Goal: Task Accomplishment & Management: Complete application form

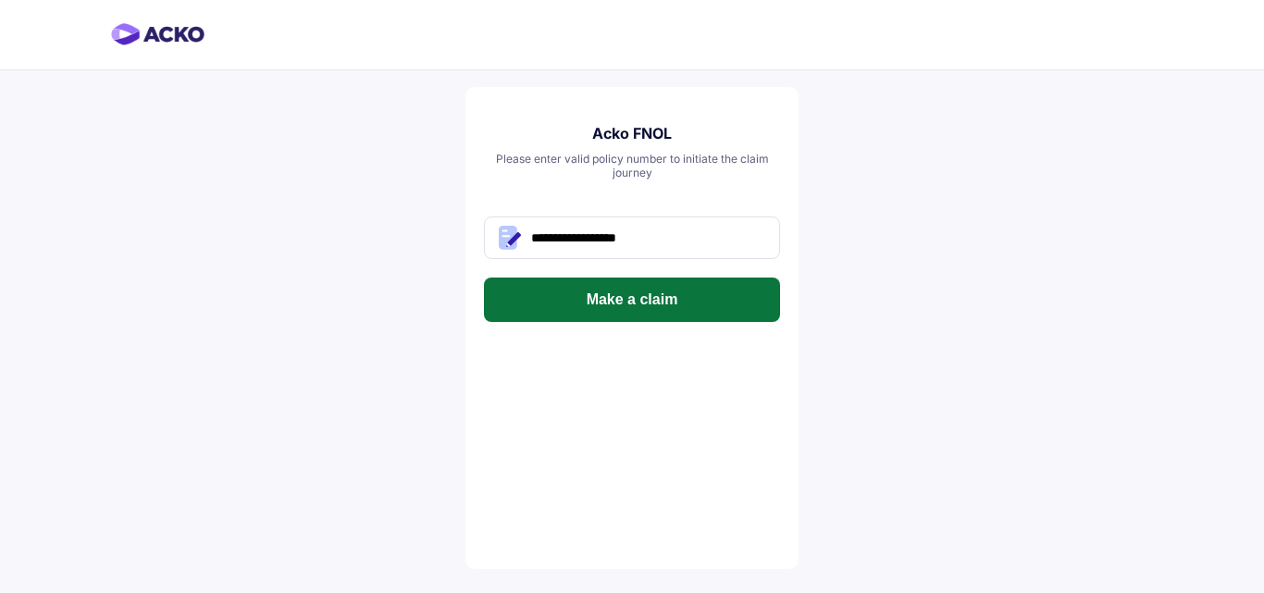
click at [678, 292] on button "Make a claim" at bounding box center [632, 300] width 296 height 44
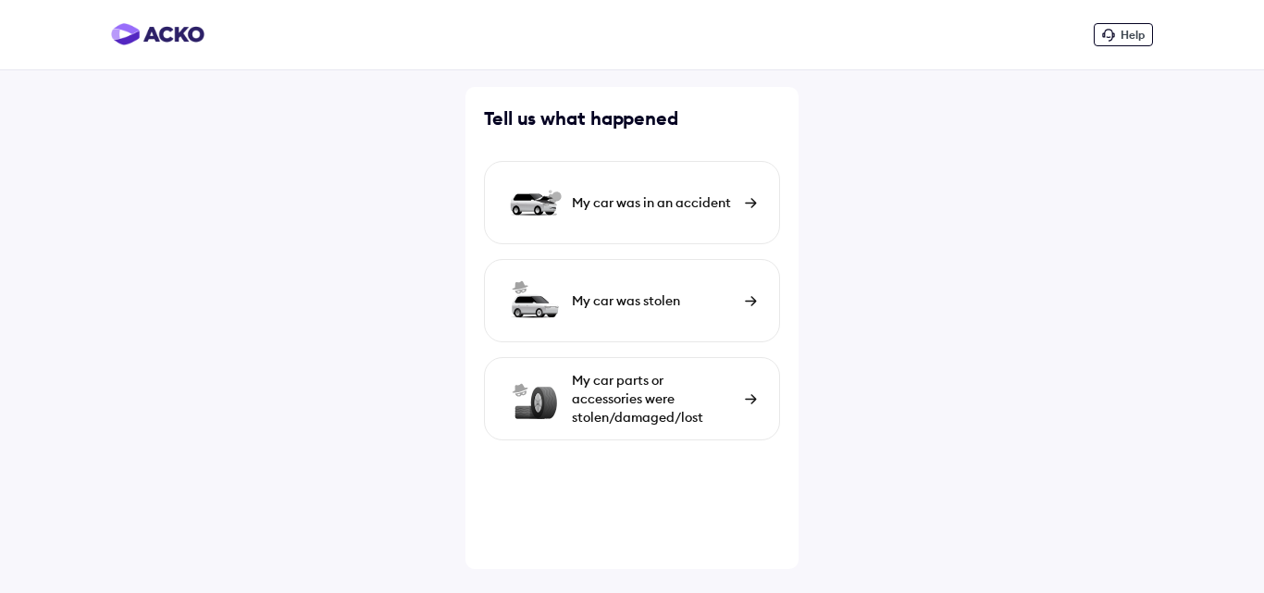
click at [663, 214] on div "My car was in an accident" at bounding box center [632, 202] width 296 height 83
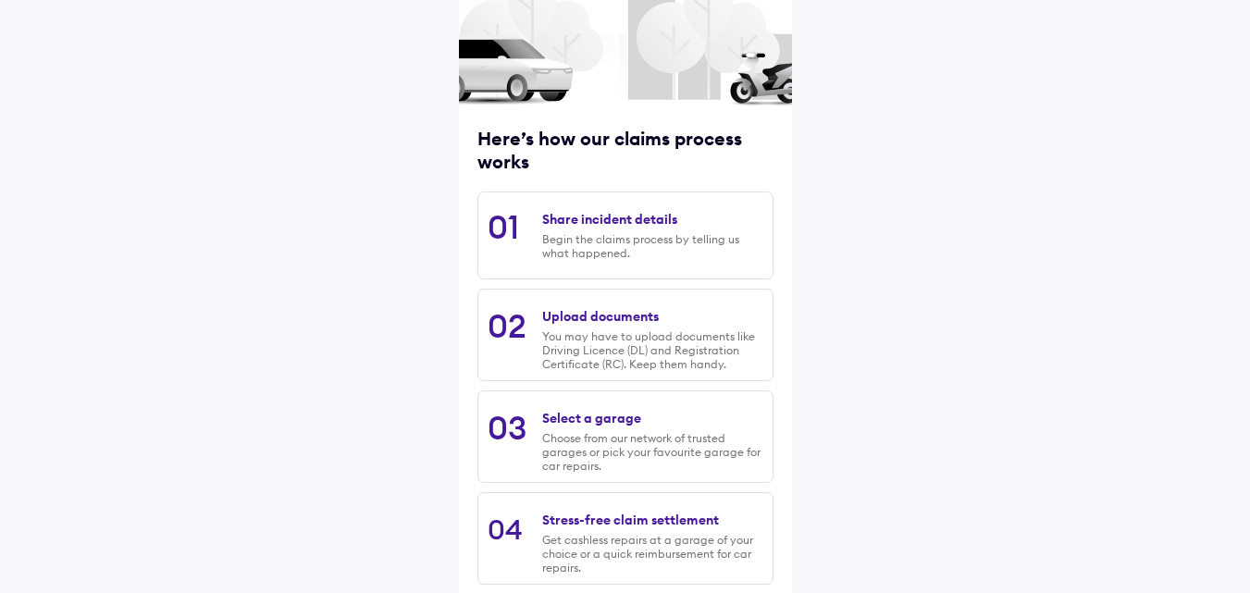
scroll to position [236, 0]
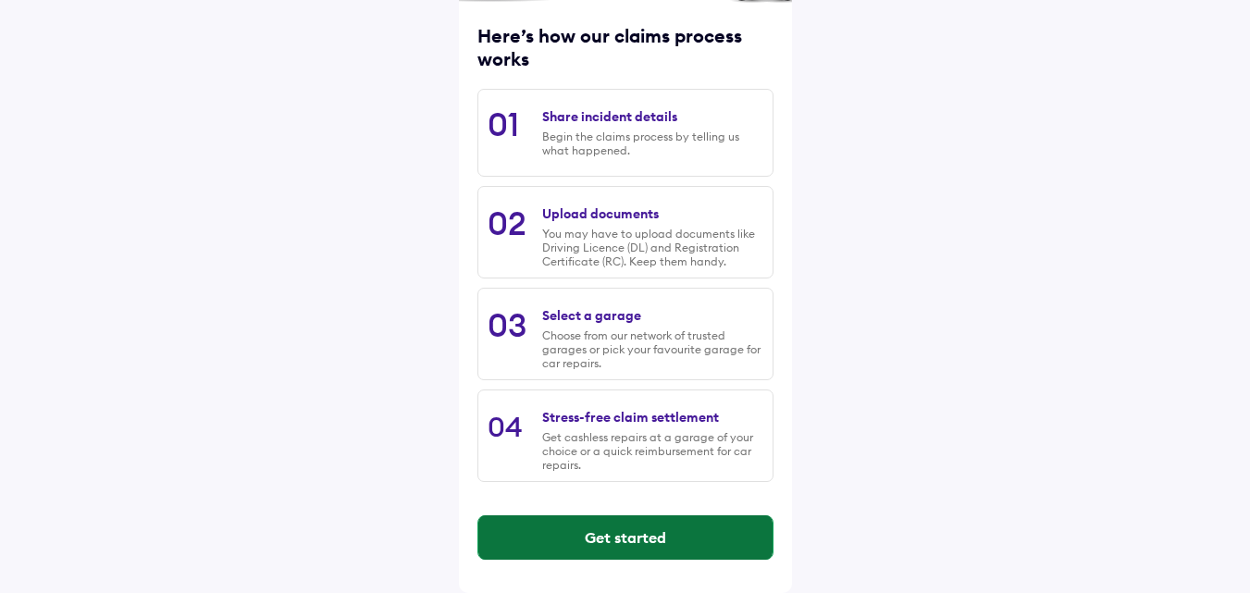
click at [586, 532] on button "Get started" at bounding box center [625, 537] width 294 height 44
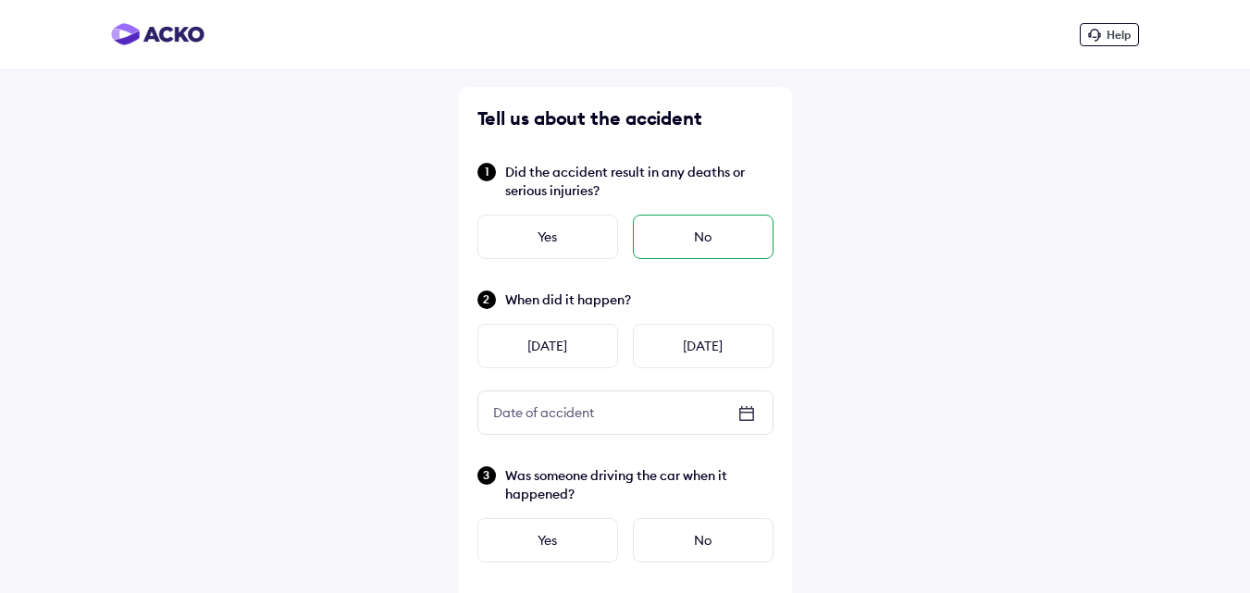
click at [683, 234] on div "No" at bounding box center [703, 237] width 141 height 44
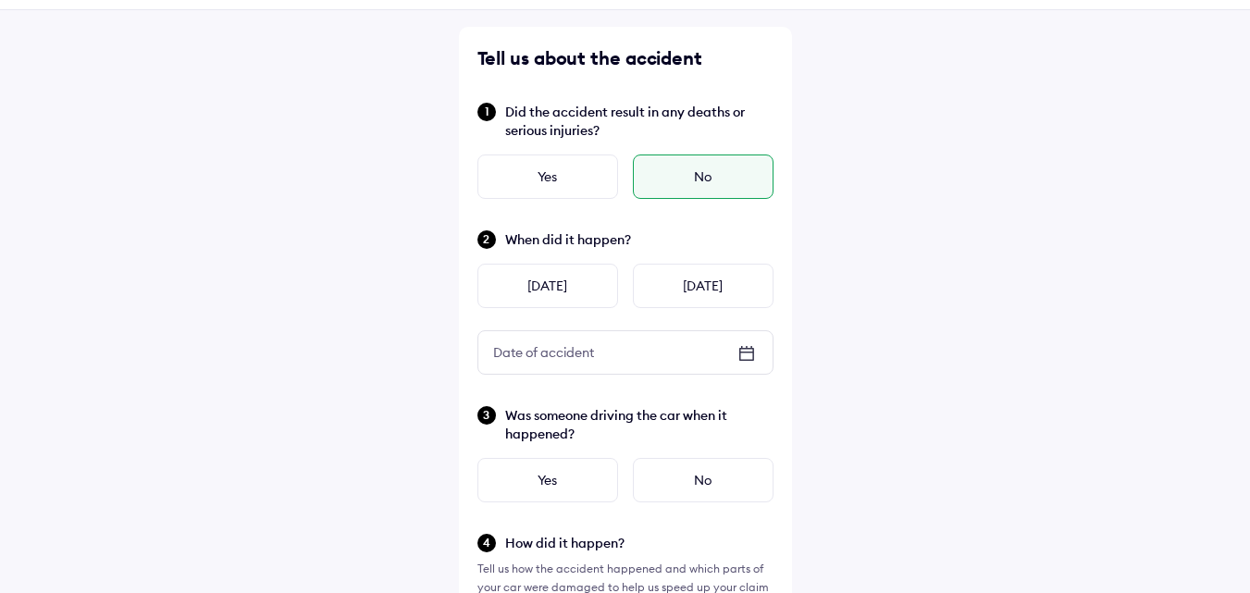
scroll to position [93, 0]
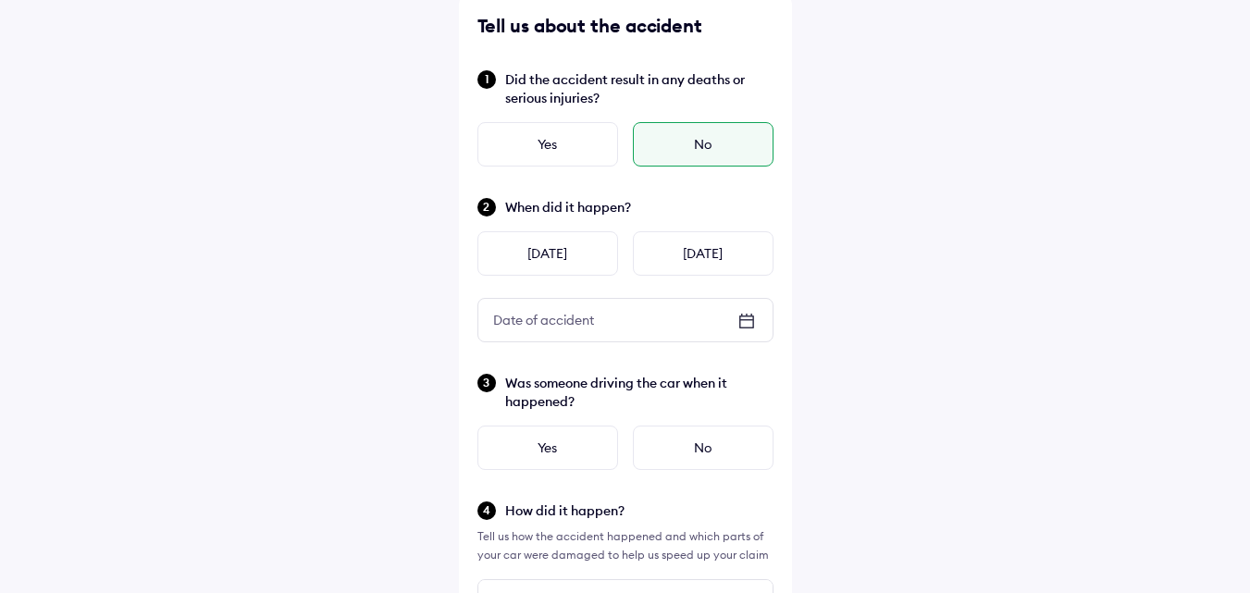
click at [745, 322] on icon at bounding box center [747, 321] width 22 height 22
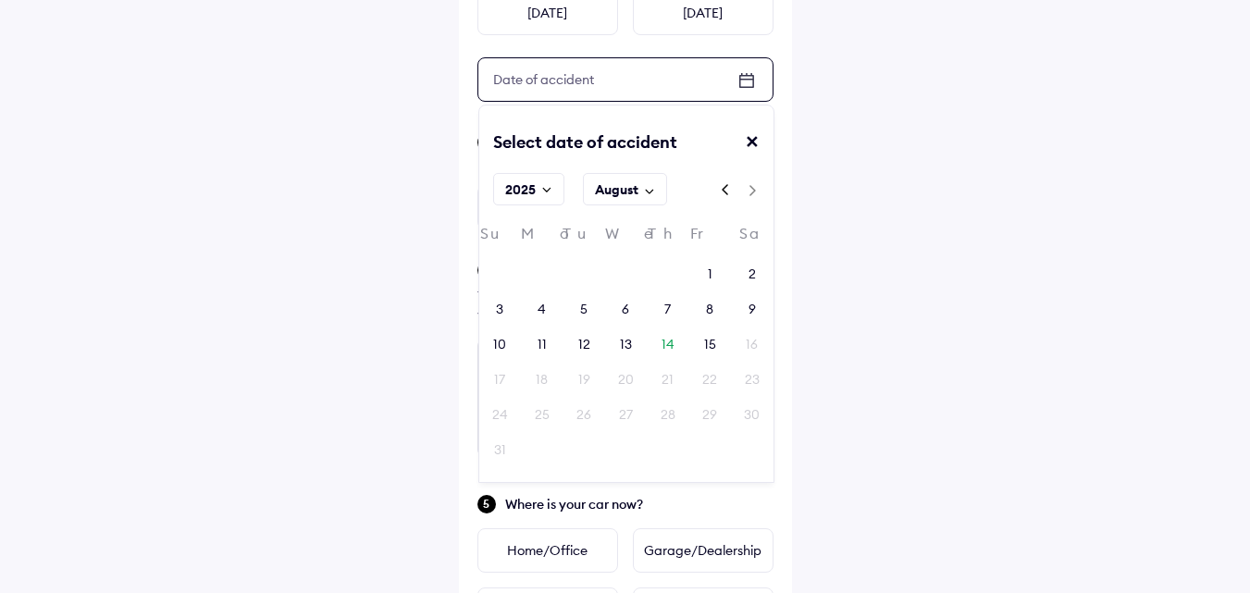
scroll to position [370, 0]
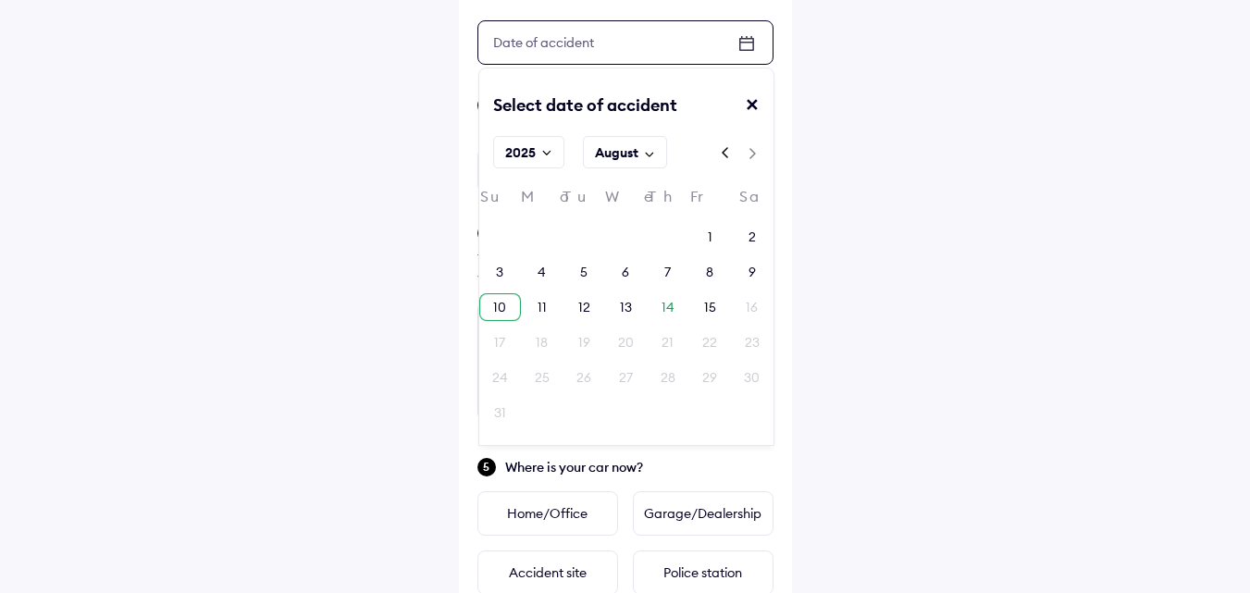
click at [519, 308] on div "10" at bounding box center [500, 307] width 42 height 28
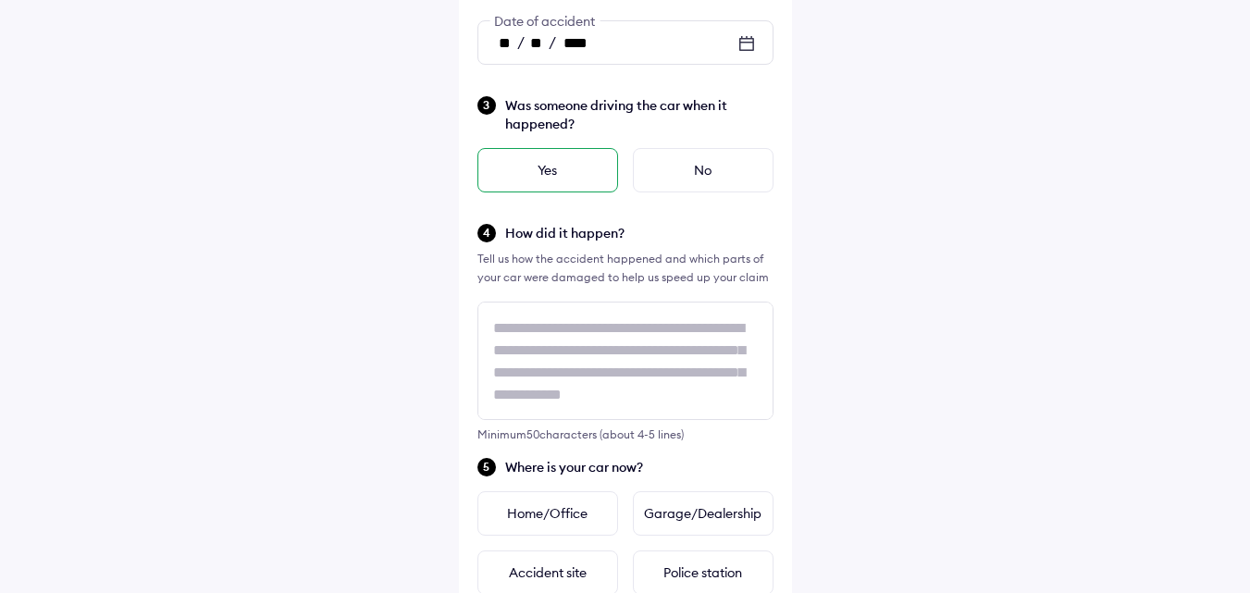
click at [559, 180] on div "Yes" at bounding box center [547, 170] width 141 height 44
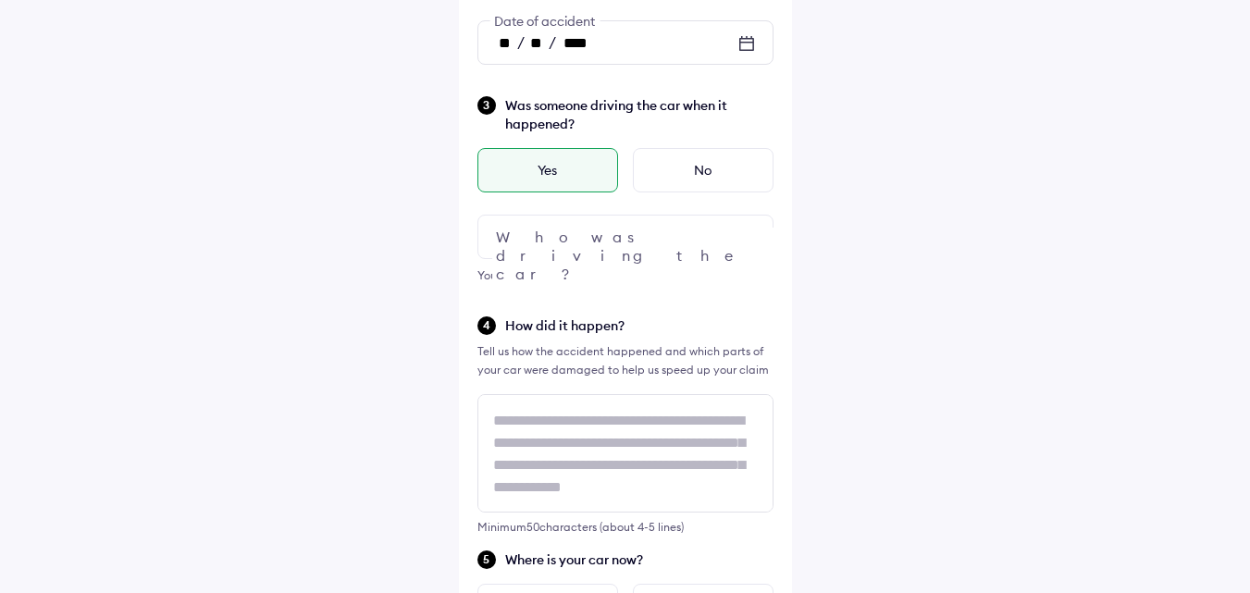
click at [615, 247] on div at bounding box center [625, 237] width 296 height 44
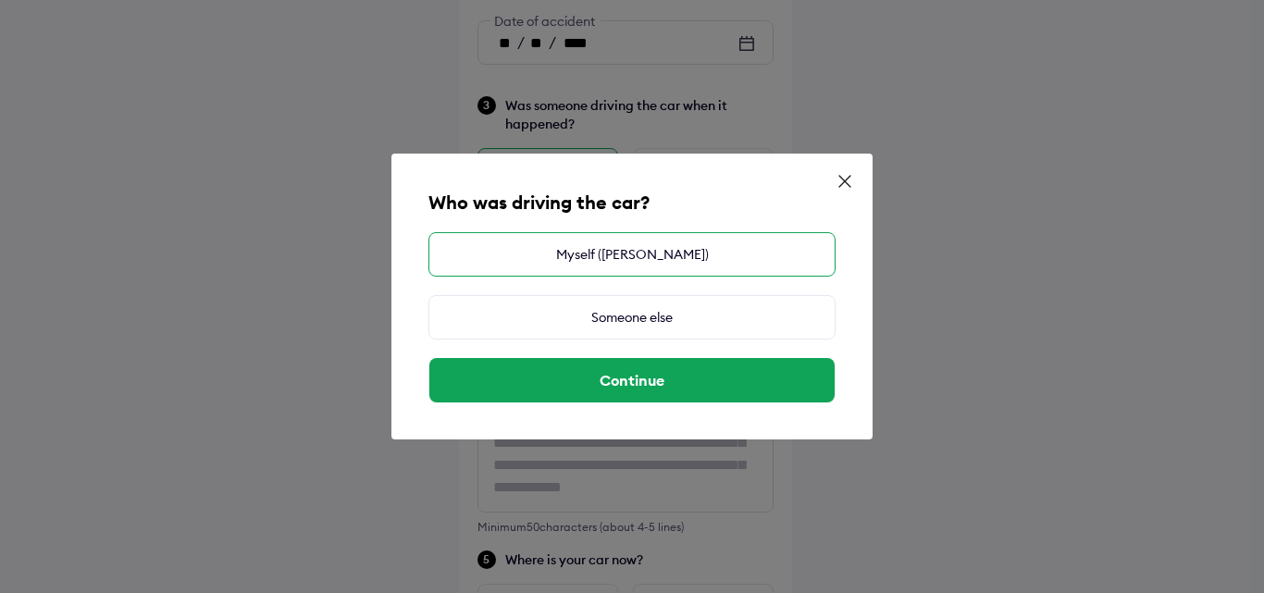
click at [614, 263] on div "Myself (SHEETAL CHAWRIA)" at bounding box center [631, 254] width 407 height 44
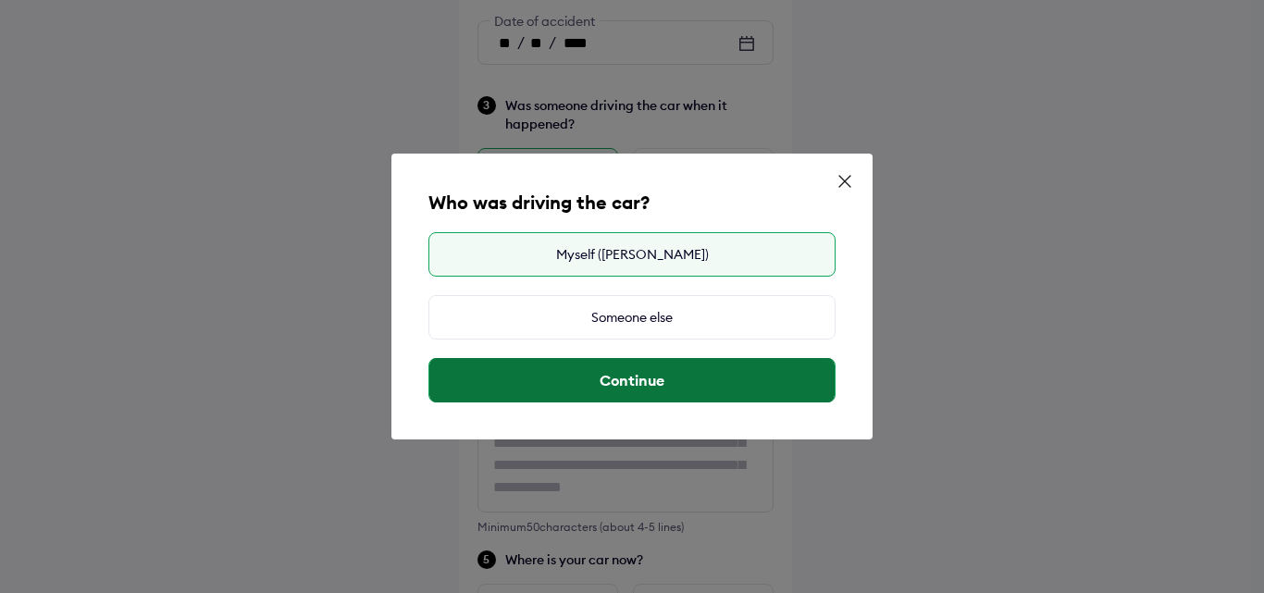
click at [624, 375] on button "Continue" at bounding box center [631, 380] width 405 height 44
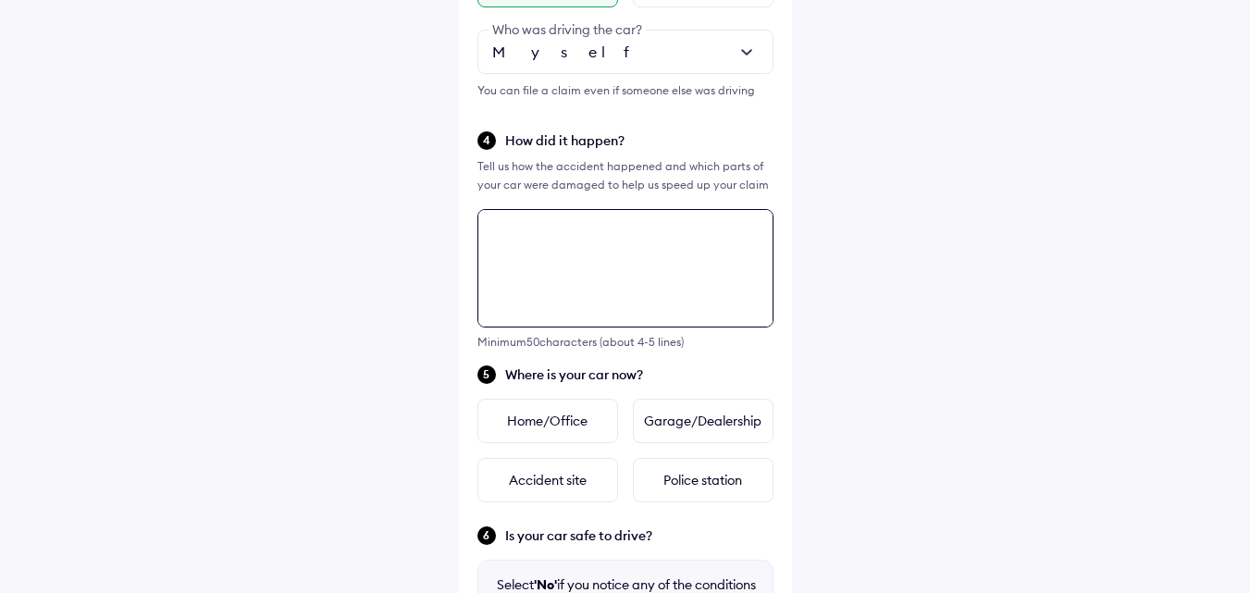
click at [577, 275] on textarea at bounding box center [625, 268] width 296 height 118
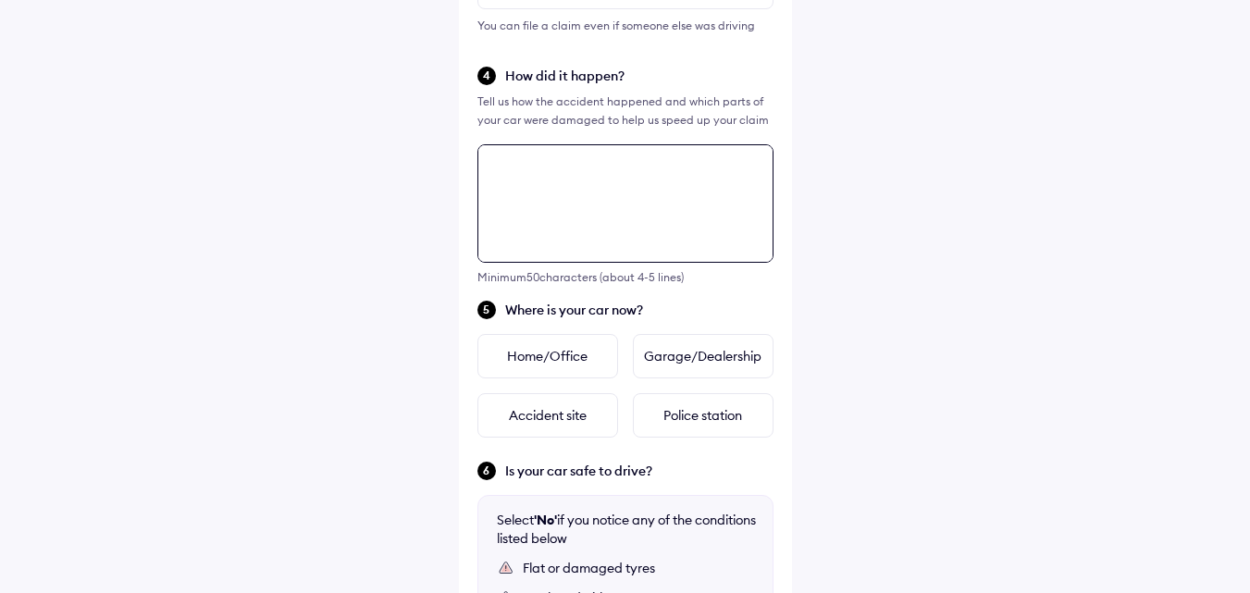
scroll to position [579, 0]
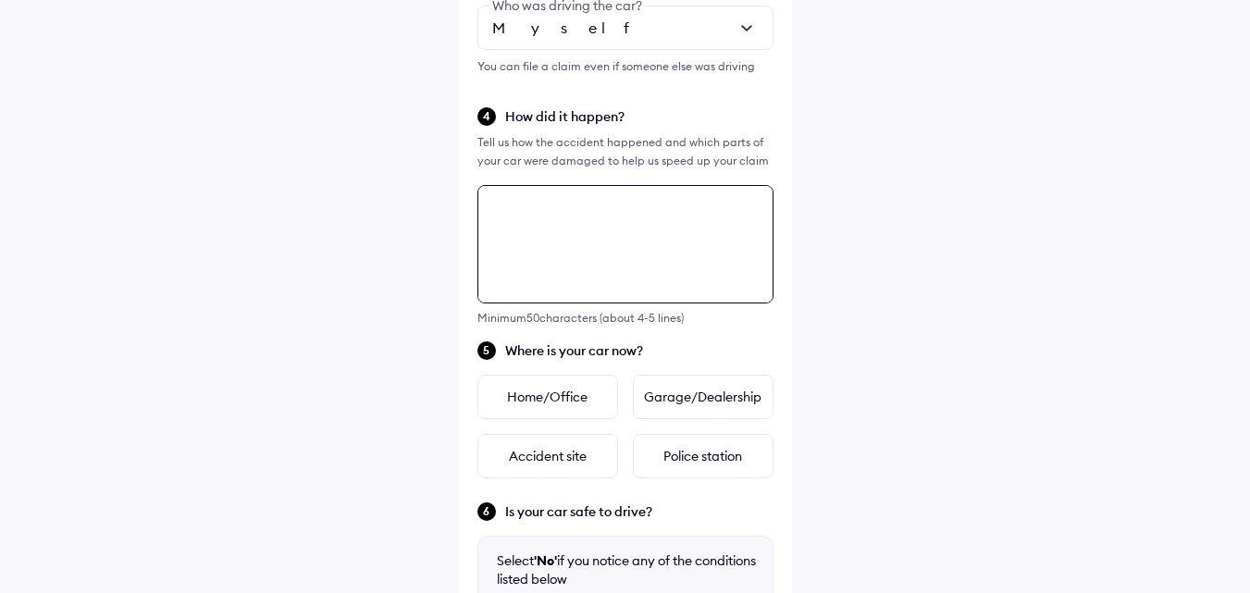
click at [582, 233] on textarea at bounding box center [625, 244] width 296 height 118
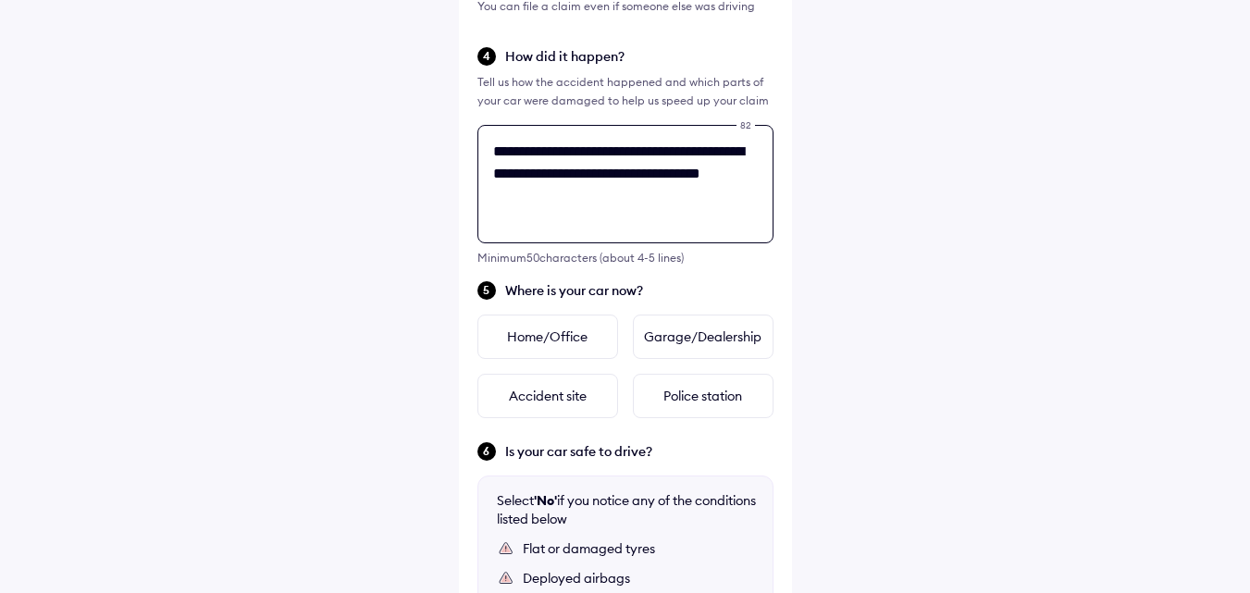
scroll to position [672, 0]
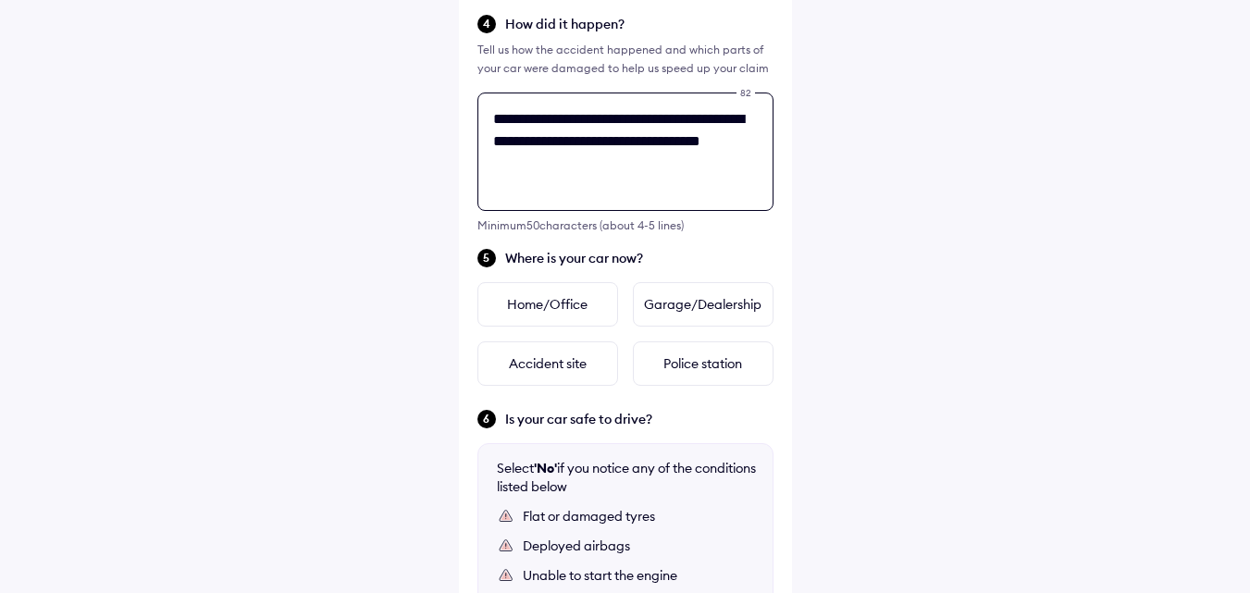
type textarea "**********"
click at [898, 427] on div "**********" at bounding box center [625, 121] width 1250 height 1587
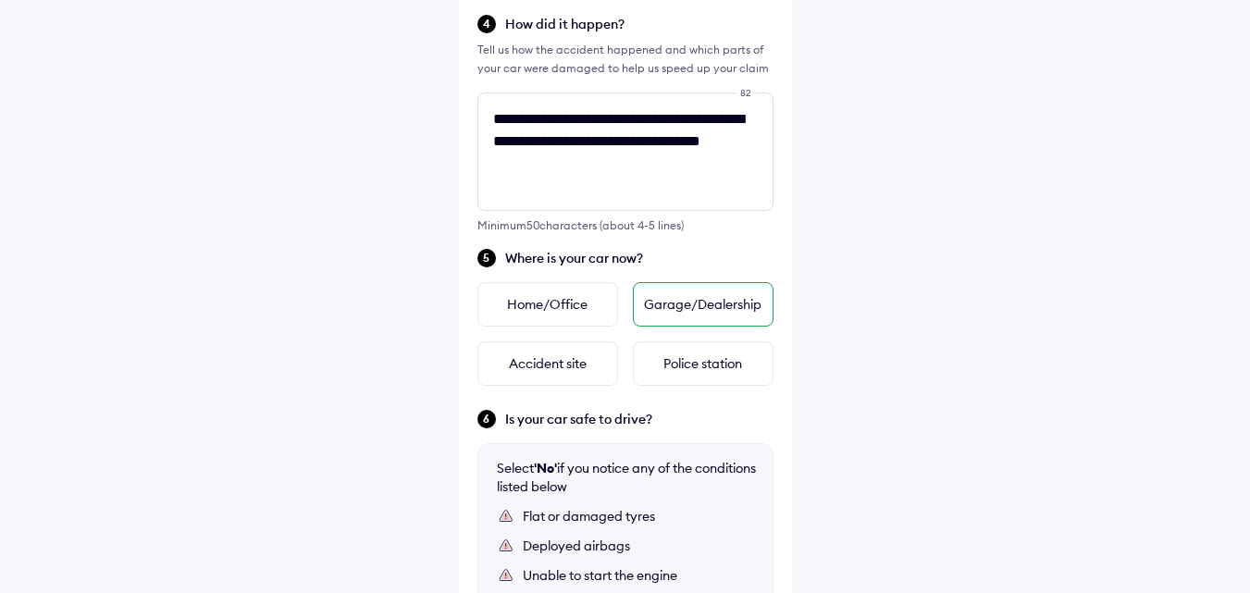
click at [725, 311] on div "Garage/Dealership" at bounding box center [703, 304] width 141 height 44
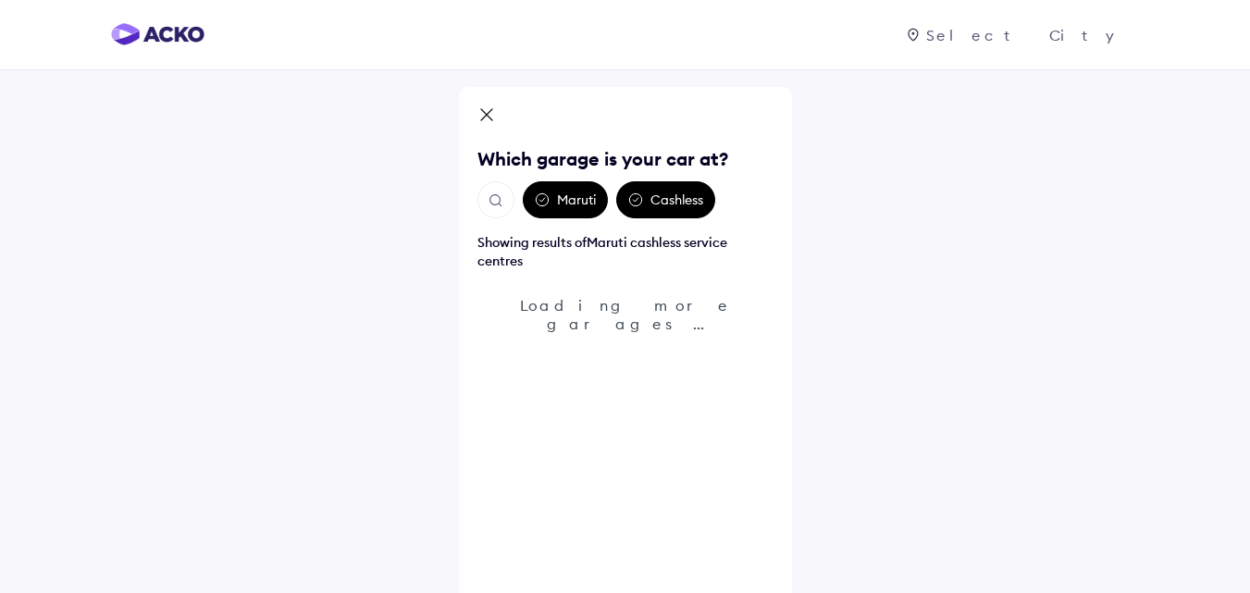
click at [500, 196] on img "Open search" at bounding box center [496, 200] width 17 height 17
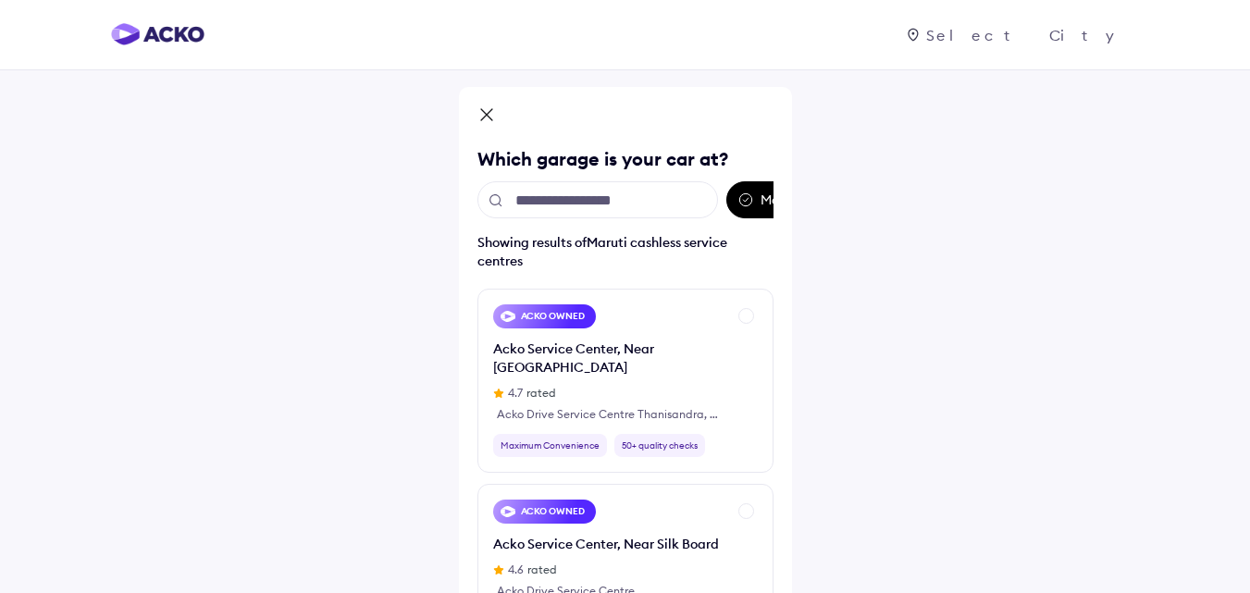
click at [560, 198] on input "text" at bounding box center [597, 199] width 241 height 37
type input "*"
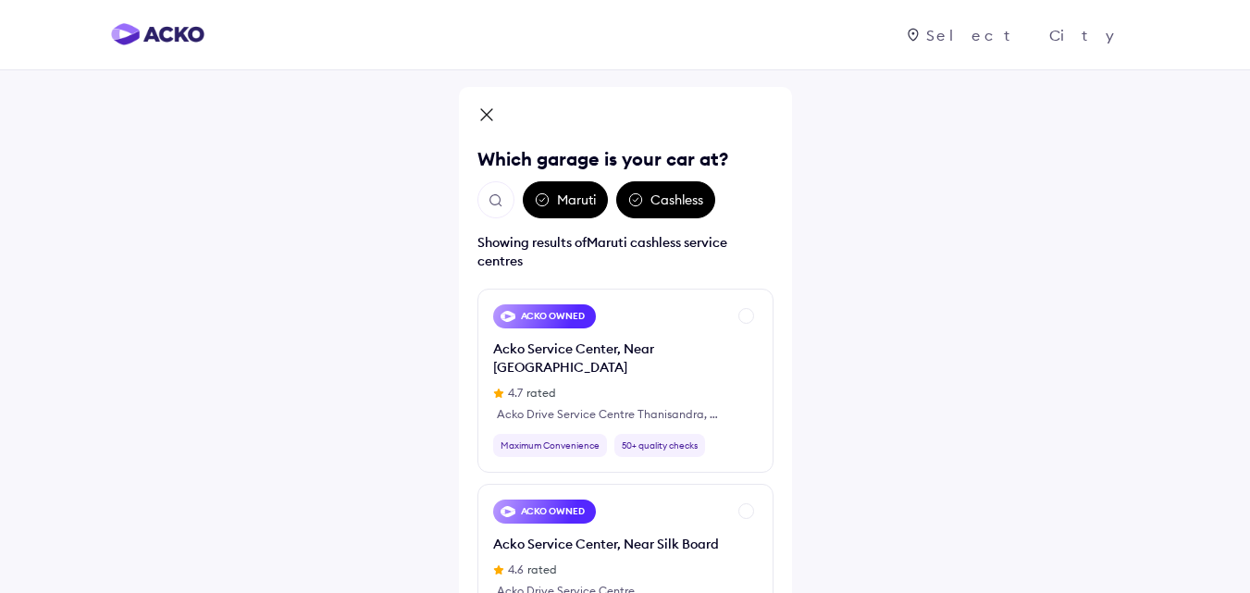
click at [502, 190] on button "Open search" at bounding box center [495, 199] width 37 height 37
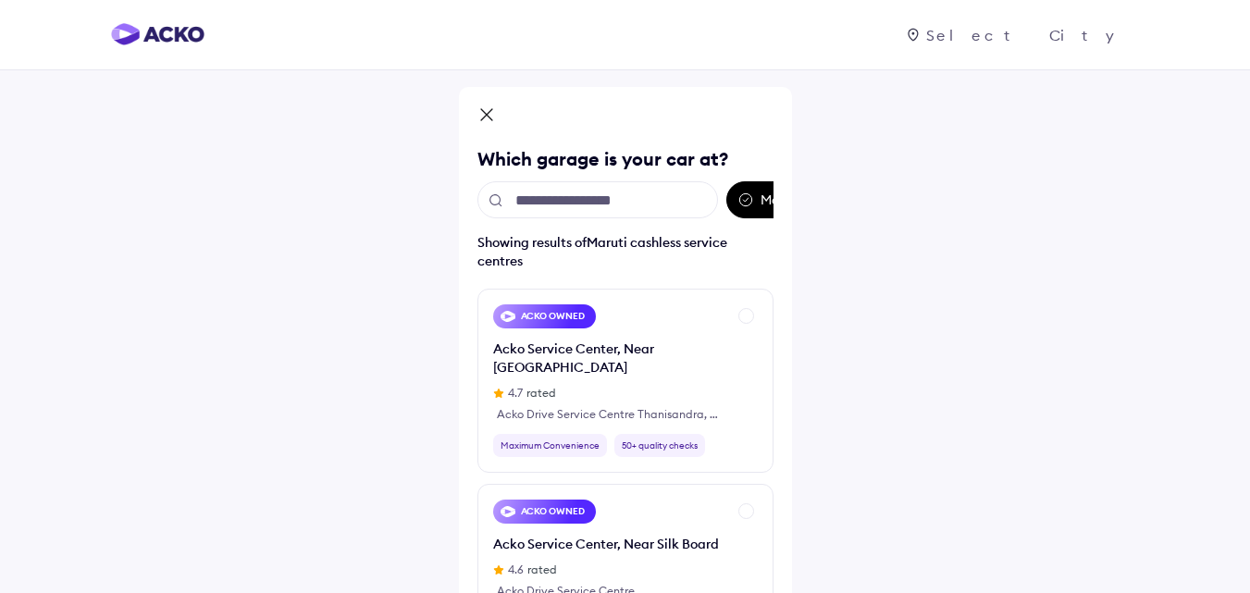
type input "**********"
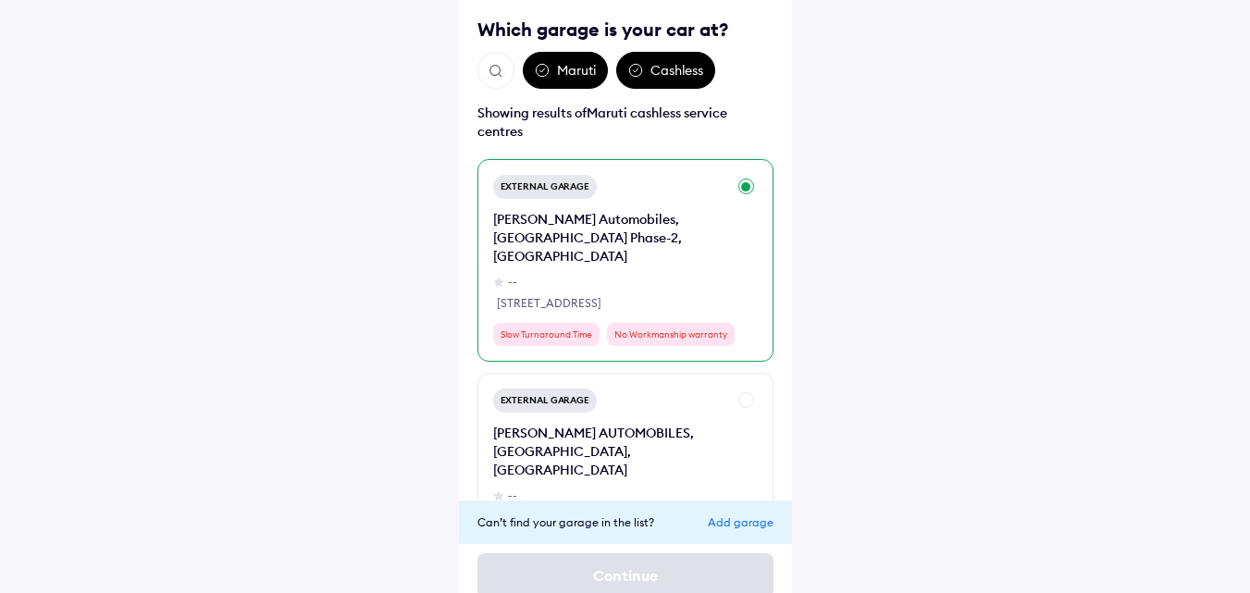
click at [634, 274] on div "--" at bounding box center [609, 282] width 233 height 17
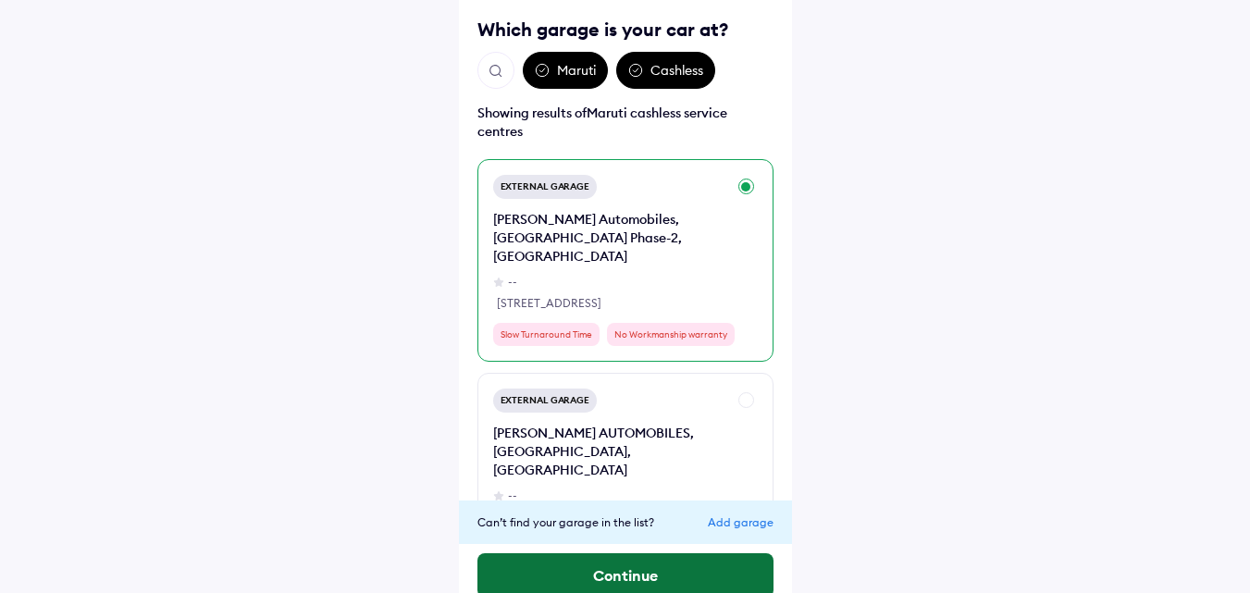
click at [651, 573] on button "Continue" at bounding box center [625, 575] width 296 height 44
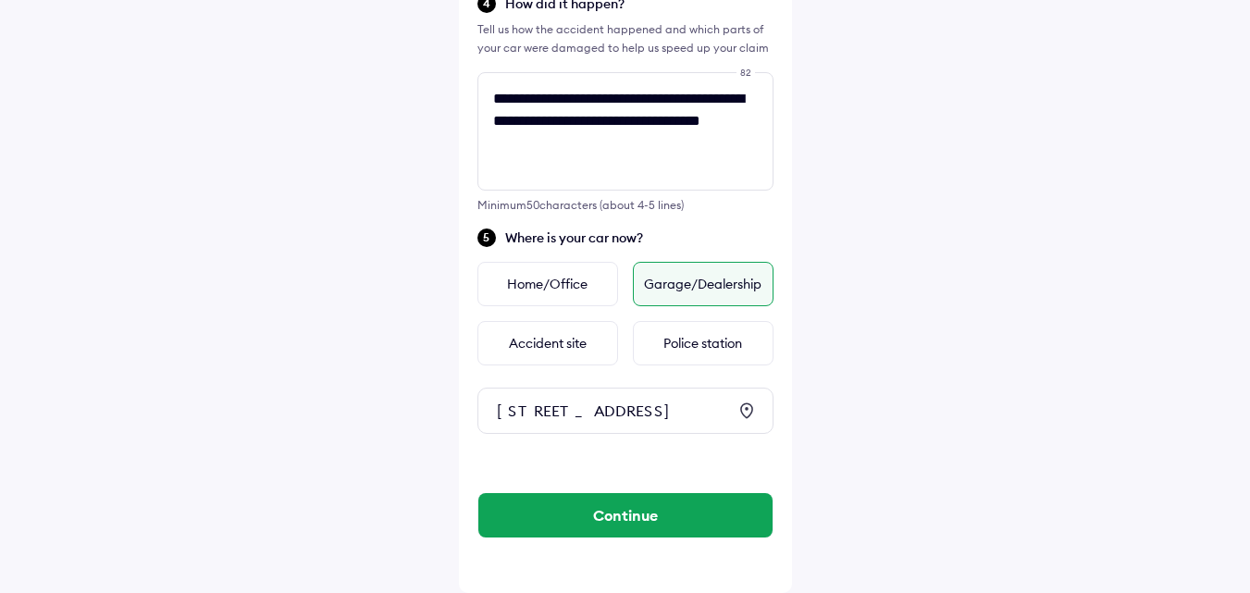
scroll to position [725, 0]
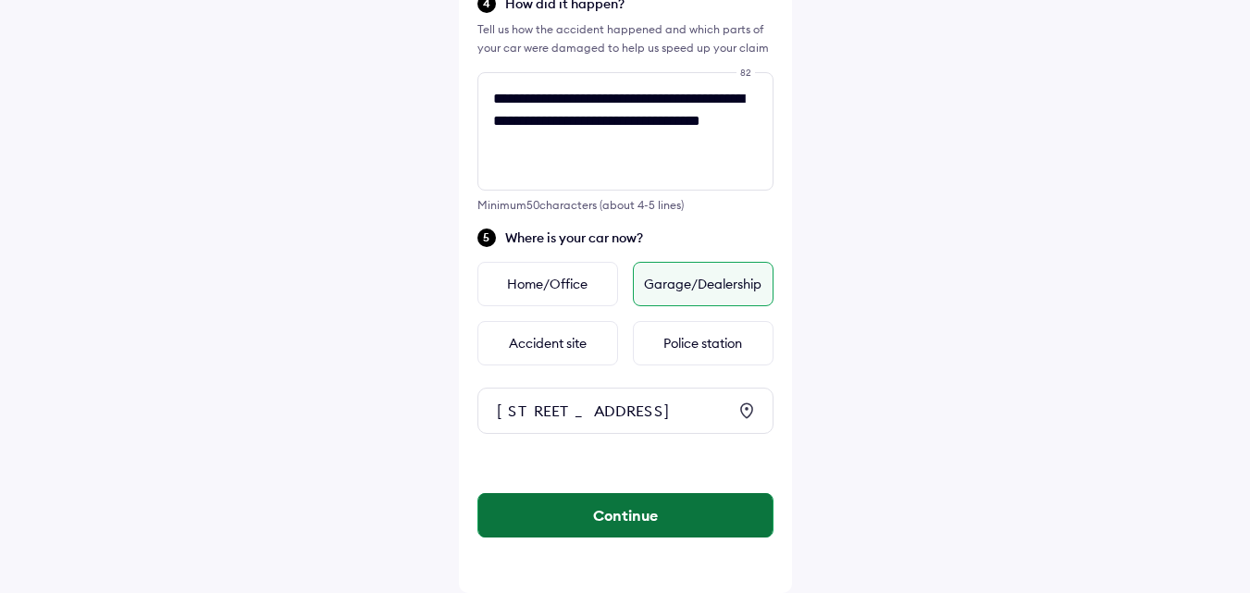
click at [610, 502] on button "Continue" at bounding box center [625, 515] width 294 height 44
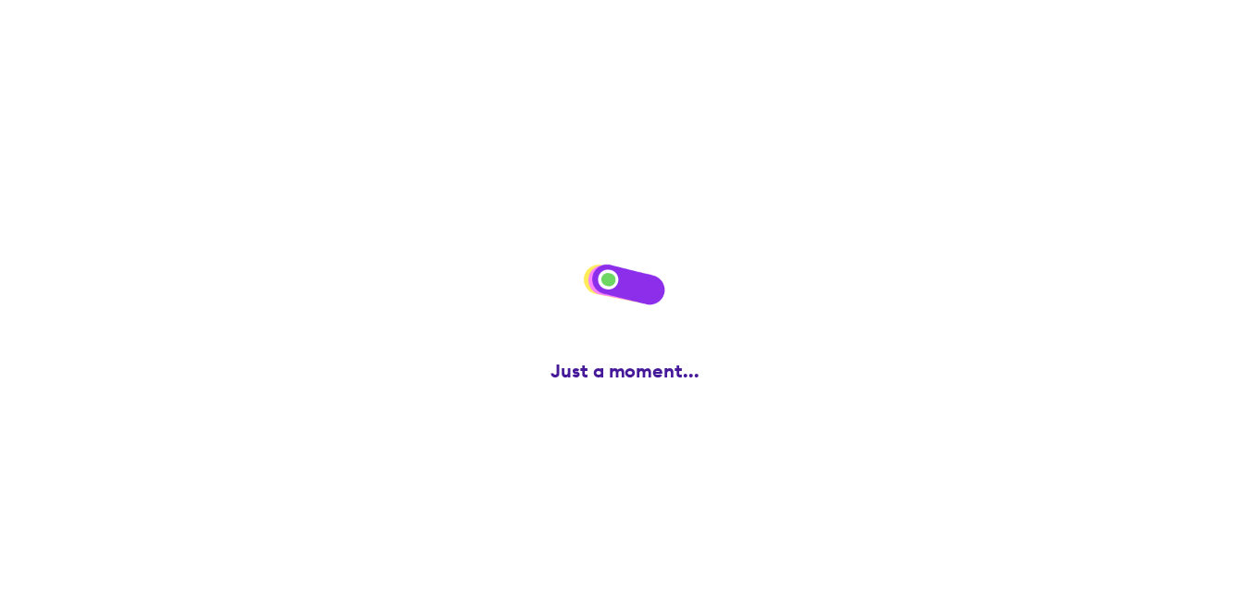
scroll to position [0, 0]
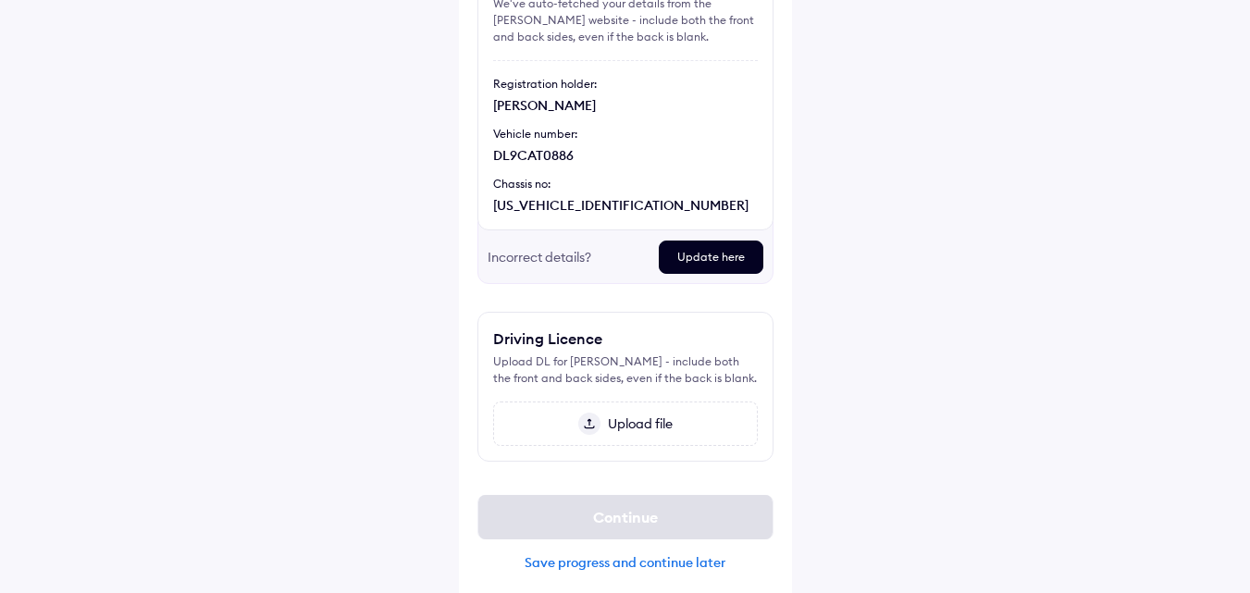
scroll to position [218, 0]
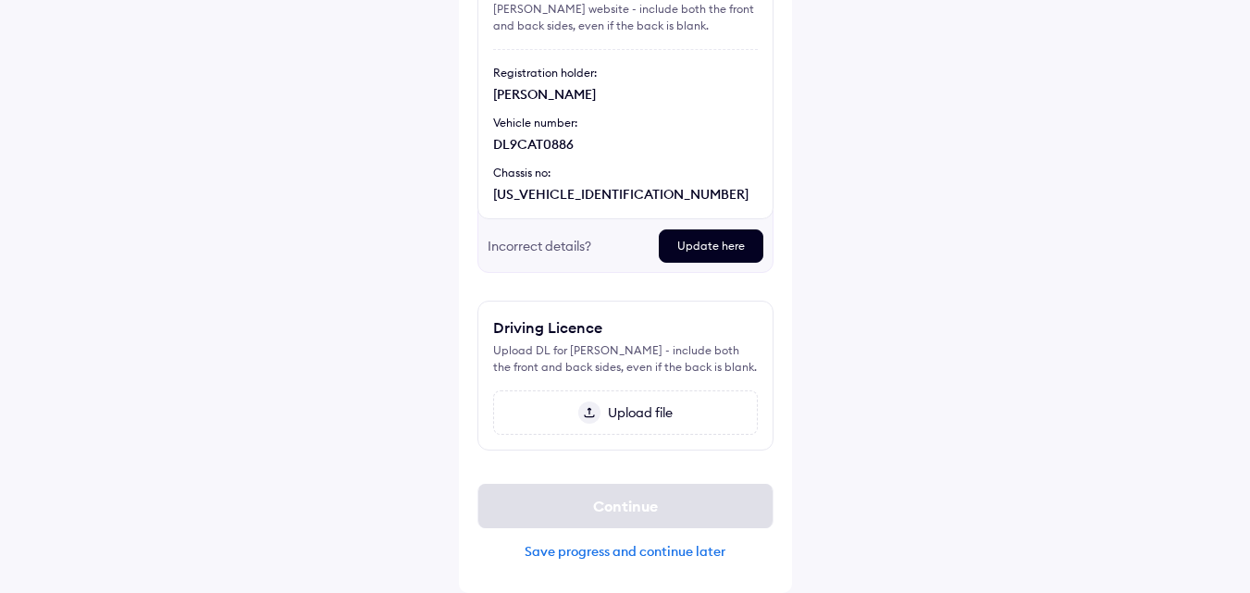
click at [598, 413] on img at bounding box center [589, 413] width 22 height 22
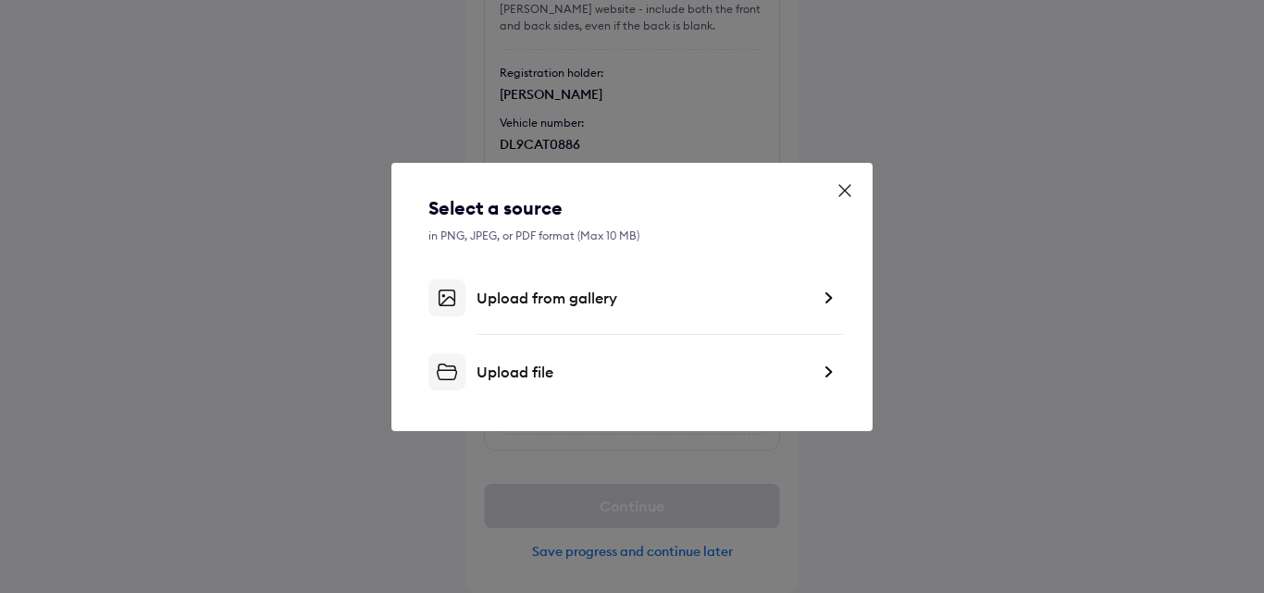
click at [443, 366] on img at bounding box center [446, 371] width 37 height 37
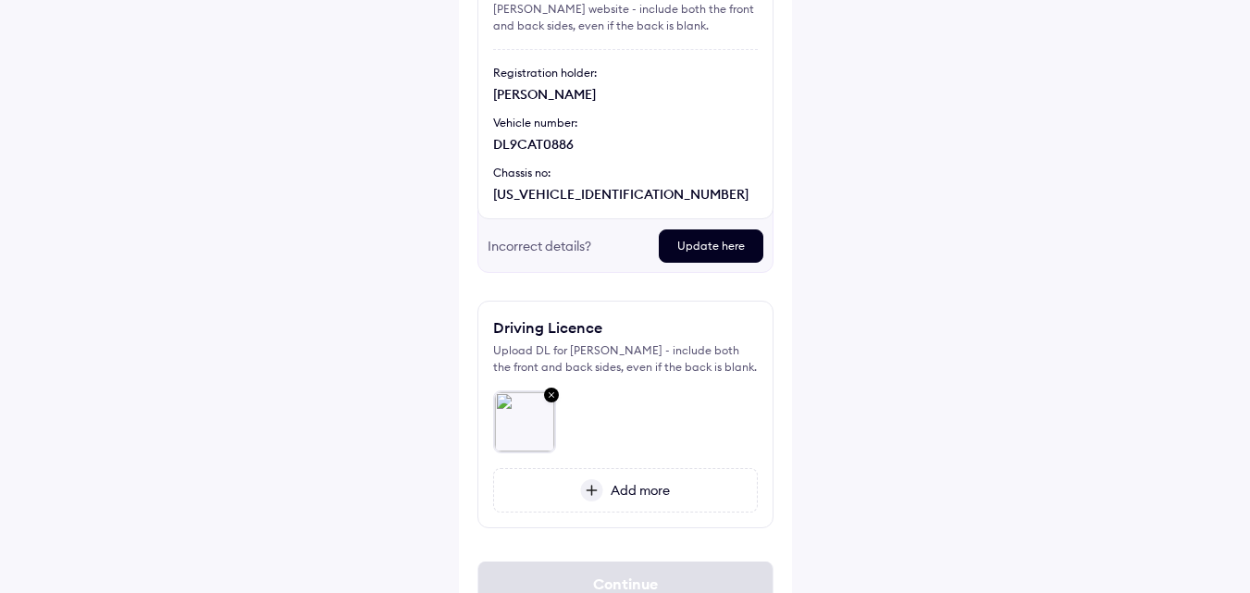
click at [593, 495] on img at bounding box center [591, 490] width 23 height 22
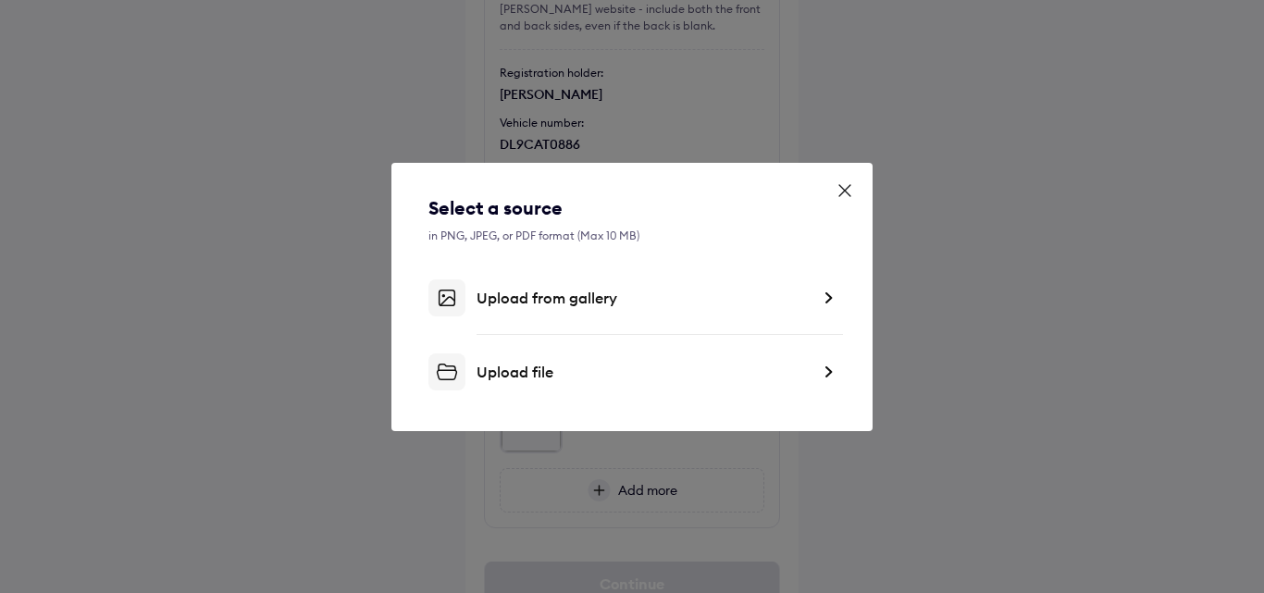
click at [471, 384] on div "Upload file" at bounding box center [631, 371] width 407 height 37
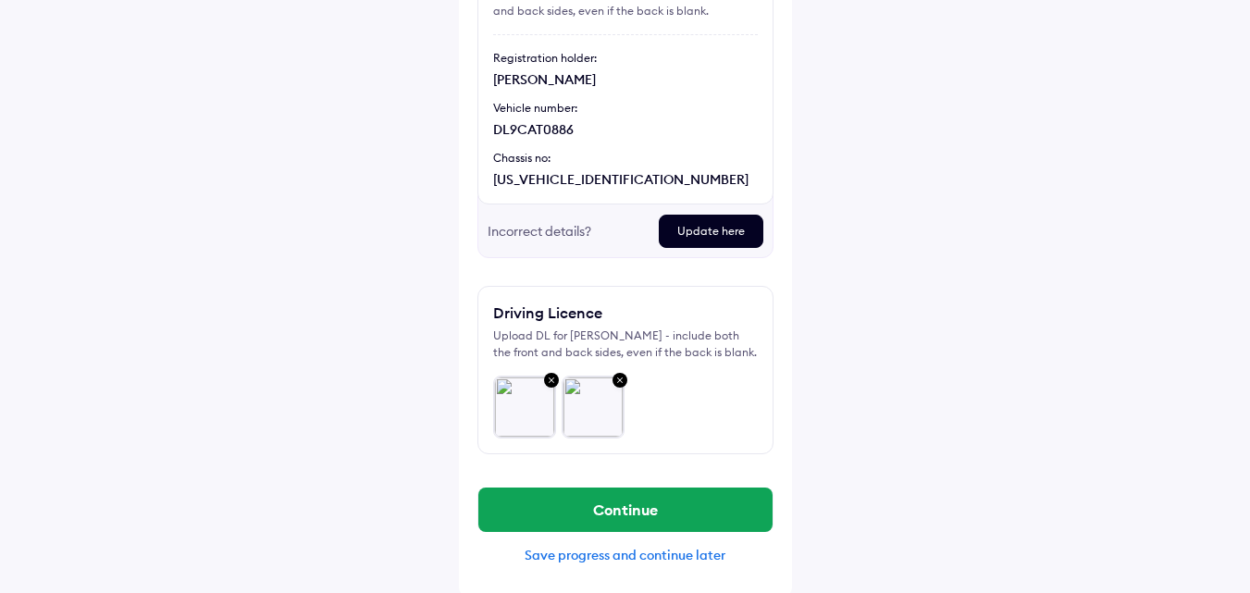
scroll to position [237, 0]
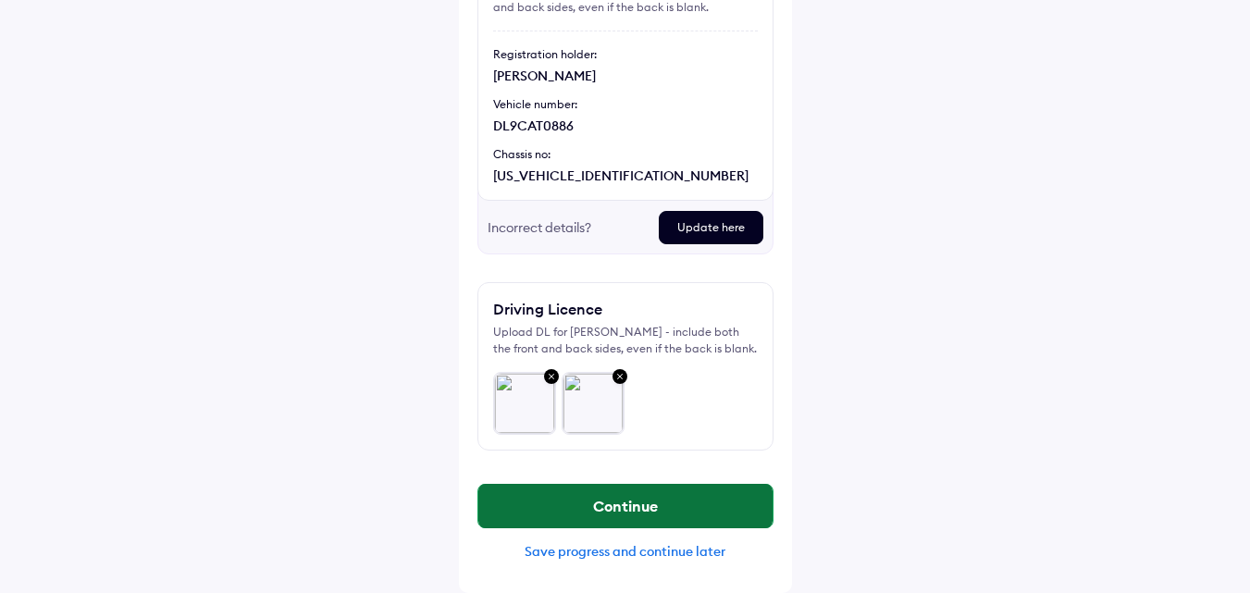
click at [604, 503] on button "Continue" at bounding box center [625, 506] width 294 height 44
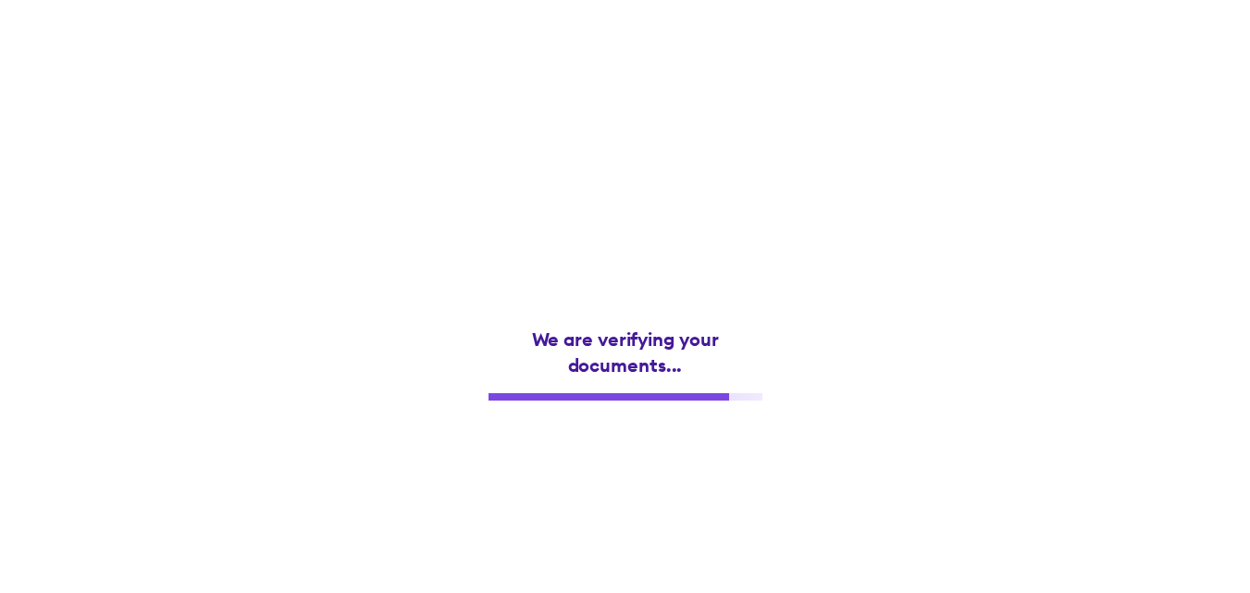
scroll to position [0, 0]
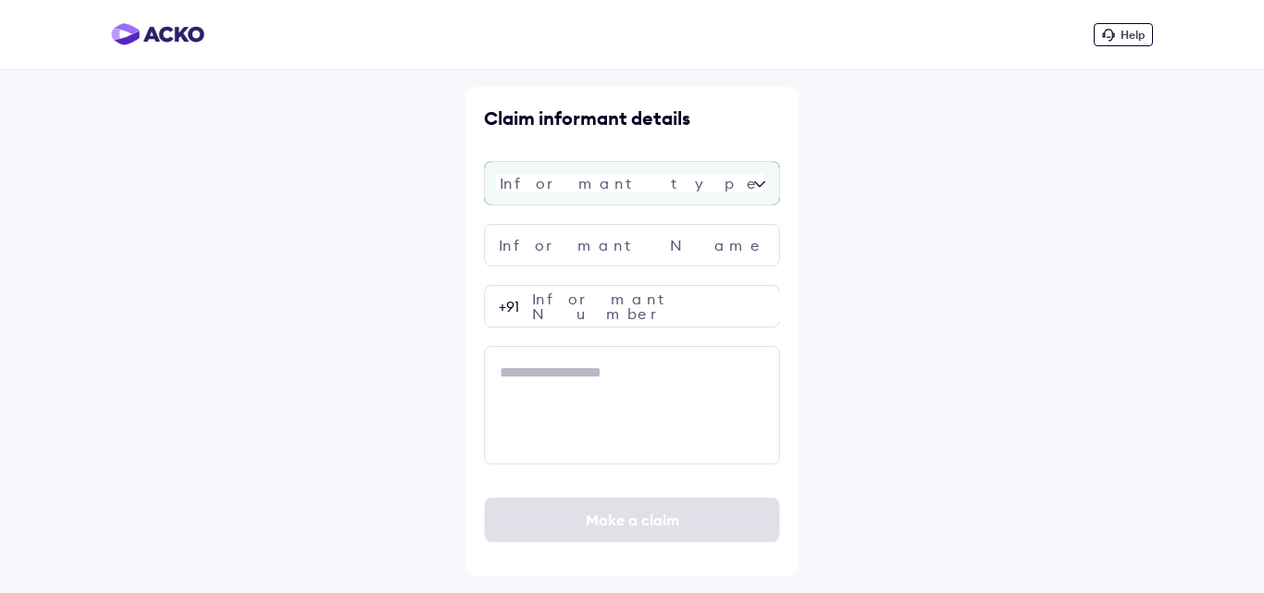
click at [634, 197] on div at bounding box center [632, 183] width 296 height 44
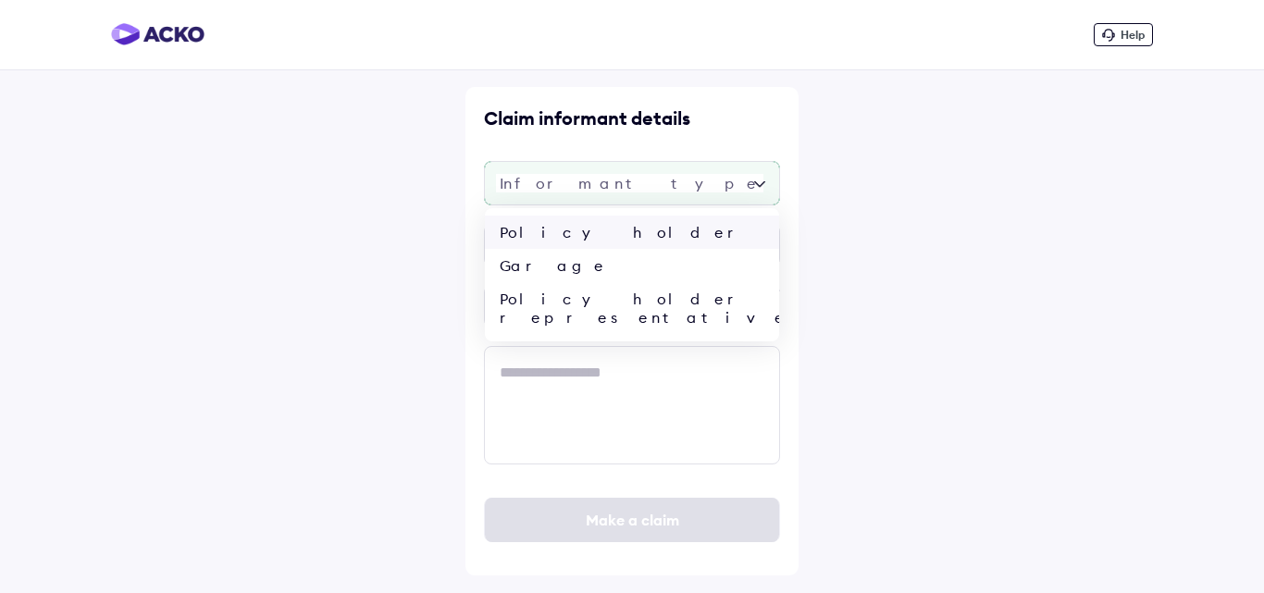
click at [541, 233] on div "Policy holder" at bounding box center [632, 232] width 294 height 33
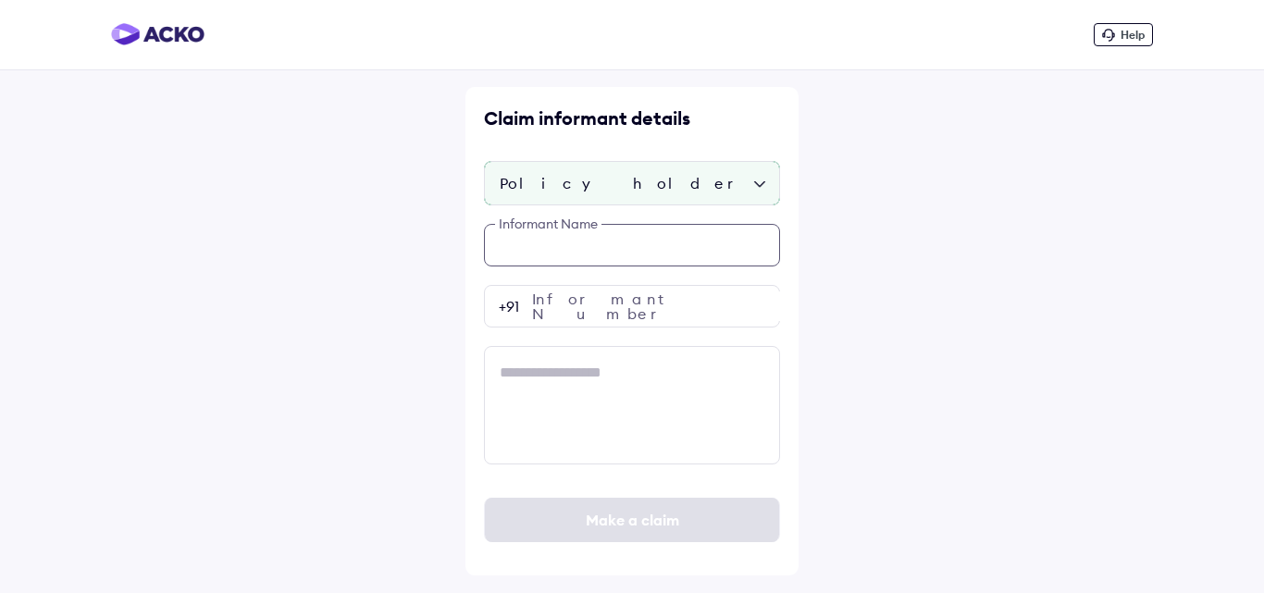
click at [557, 230] on input "text" at bounding box center [632, 245] width 296 height 43
type input "*******"
click at [579, 319] on input "number" at bounding box center [632, 306] width 296 height 43
paste input "**********"
type input "**********"
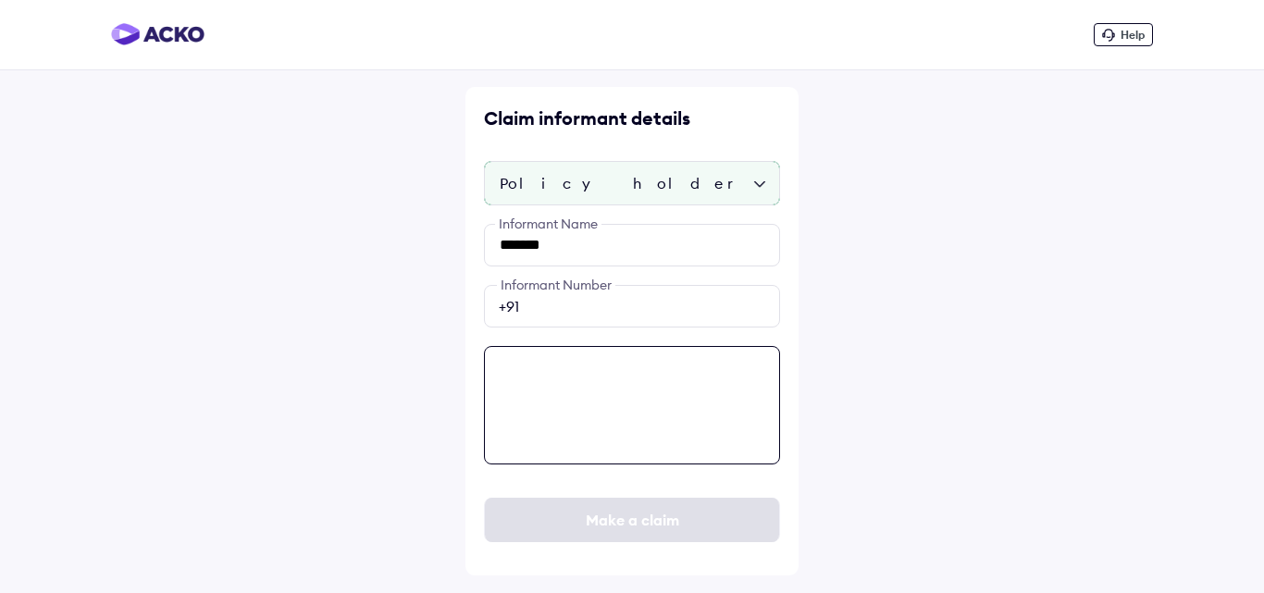
click at [550, 396] on textarea at bounding box center [632, 405] width 296 height 118
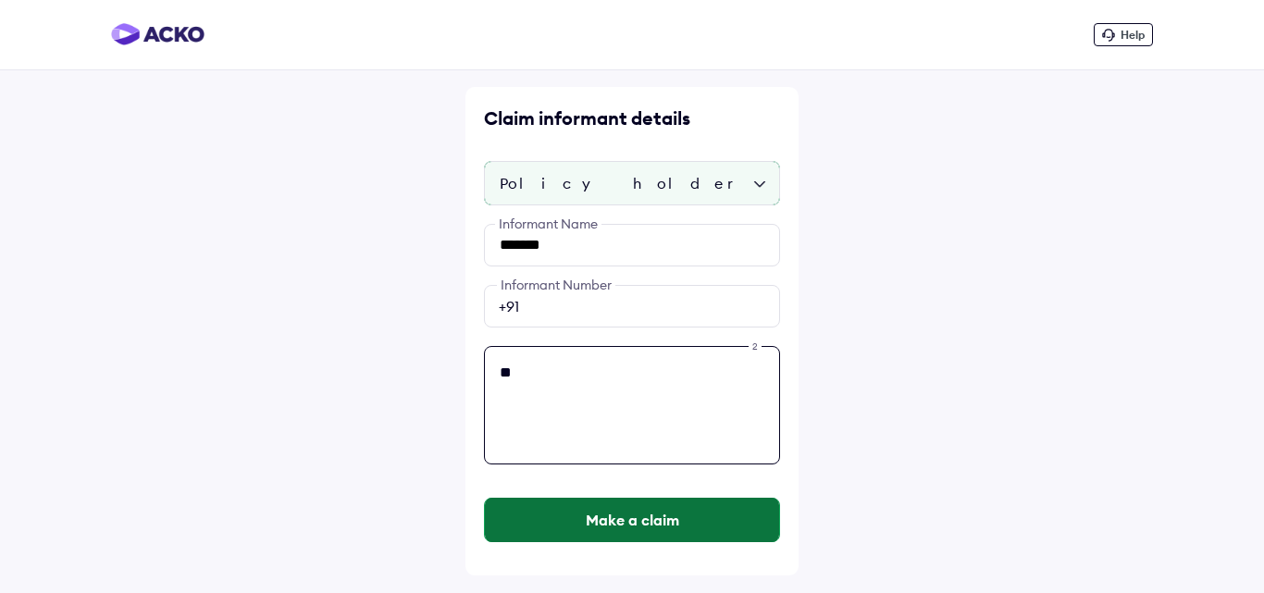
type textarea "**"
click at [623, 532] on button "Make a claim" at bounding box center [632, 520] width 294 height 44
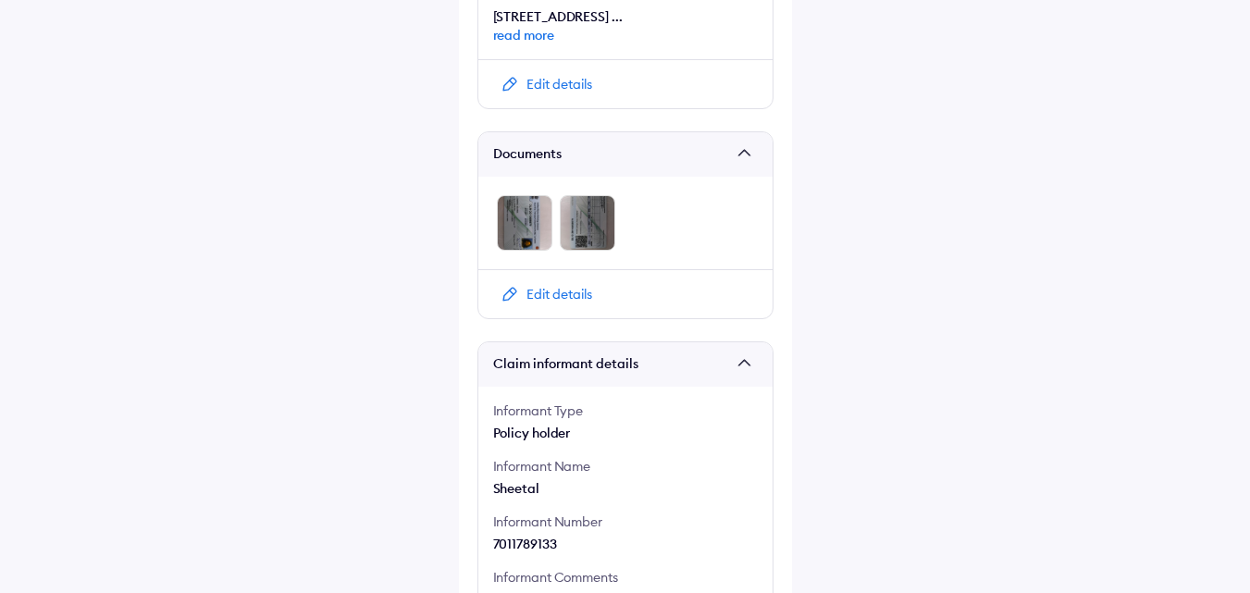
scroll to position [1018, 0]
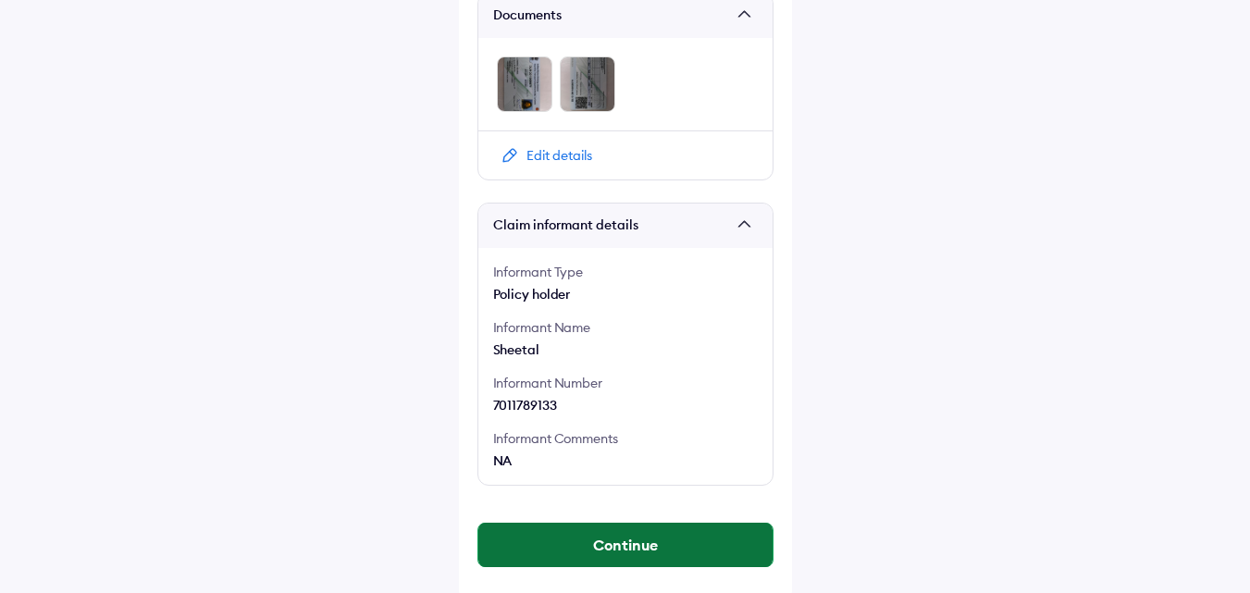
click at [589, 564] on button "Continue" at bounding box center [625, 545] width 294 height 44
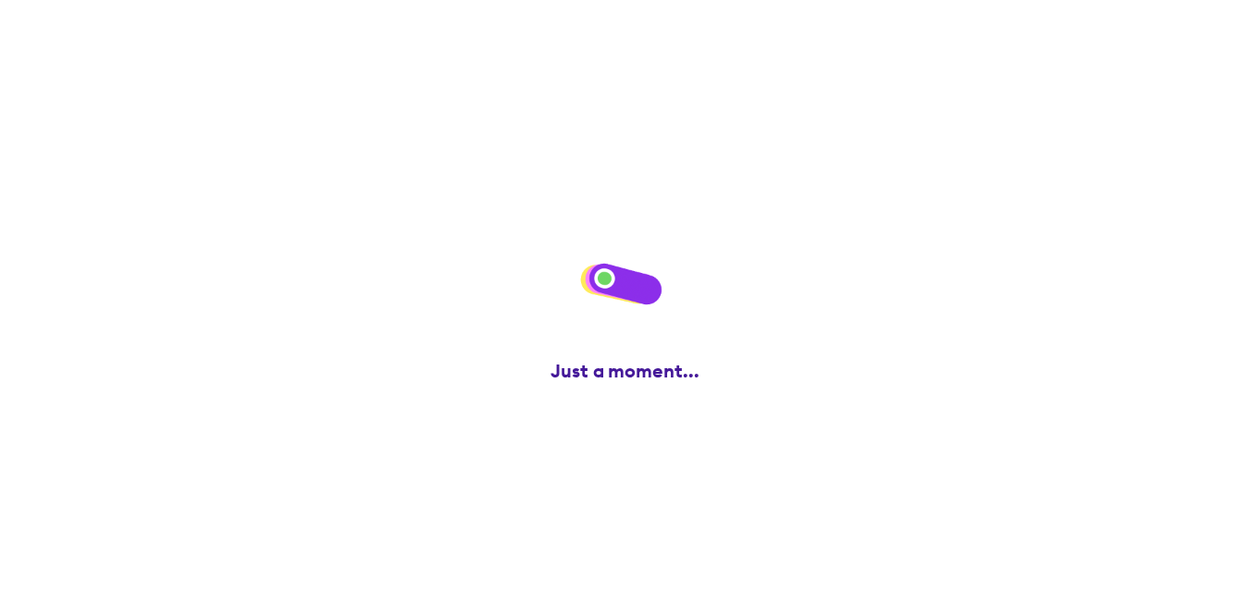
scroll to position [0, 0]
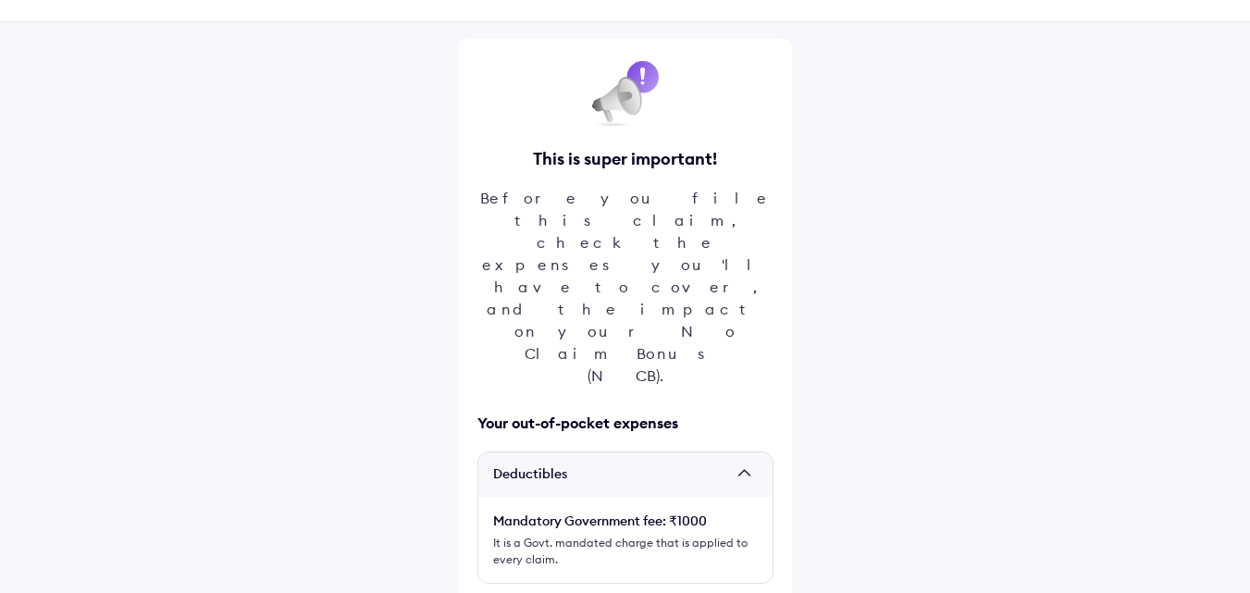
scroll to position [233, 0]
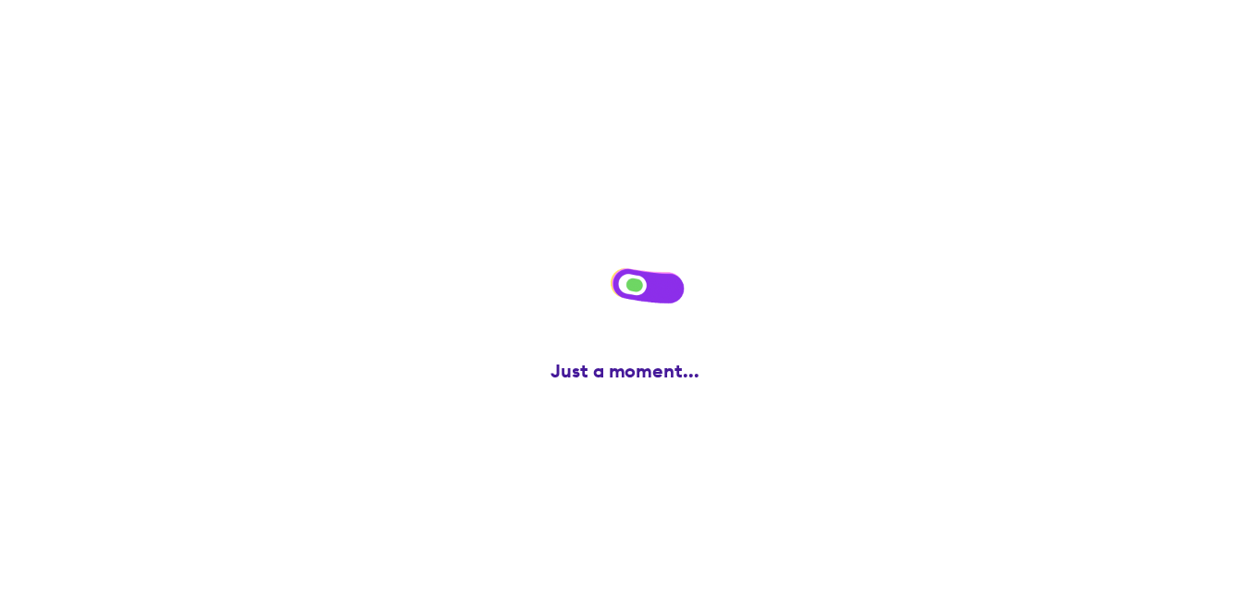
scroll to position [0, 0]
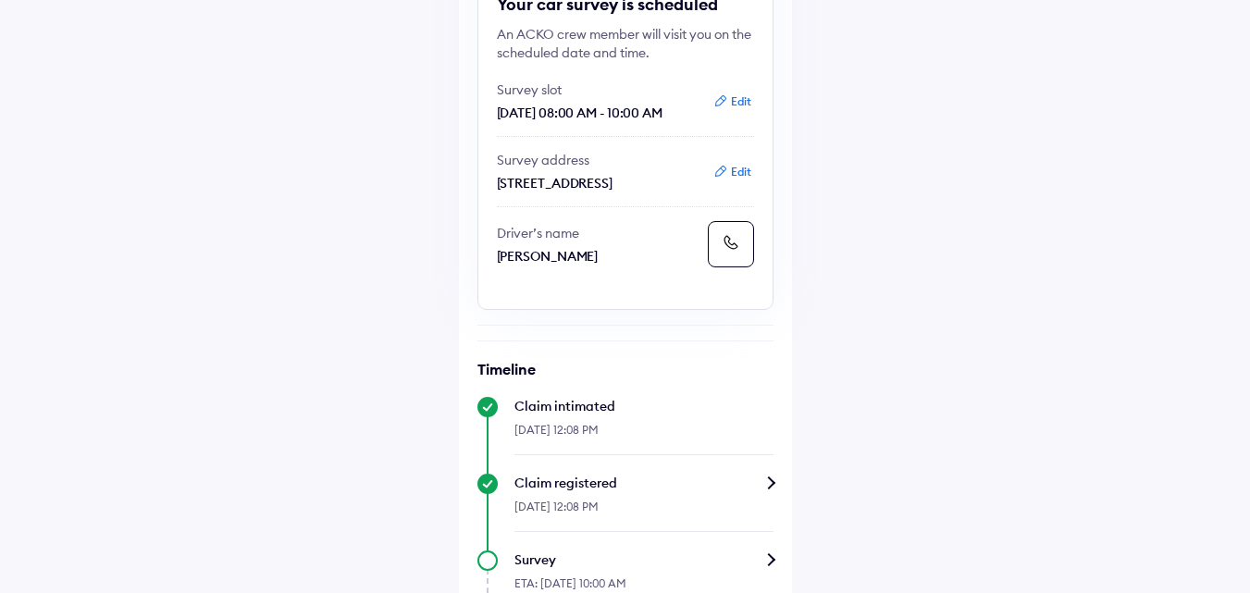
scroll to position [182, 0]
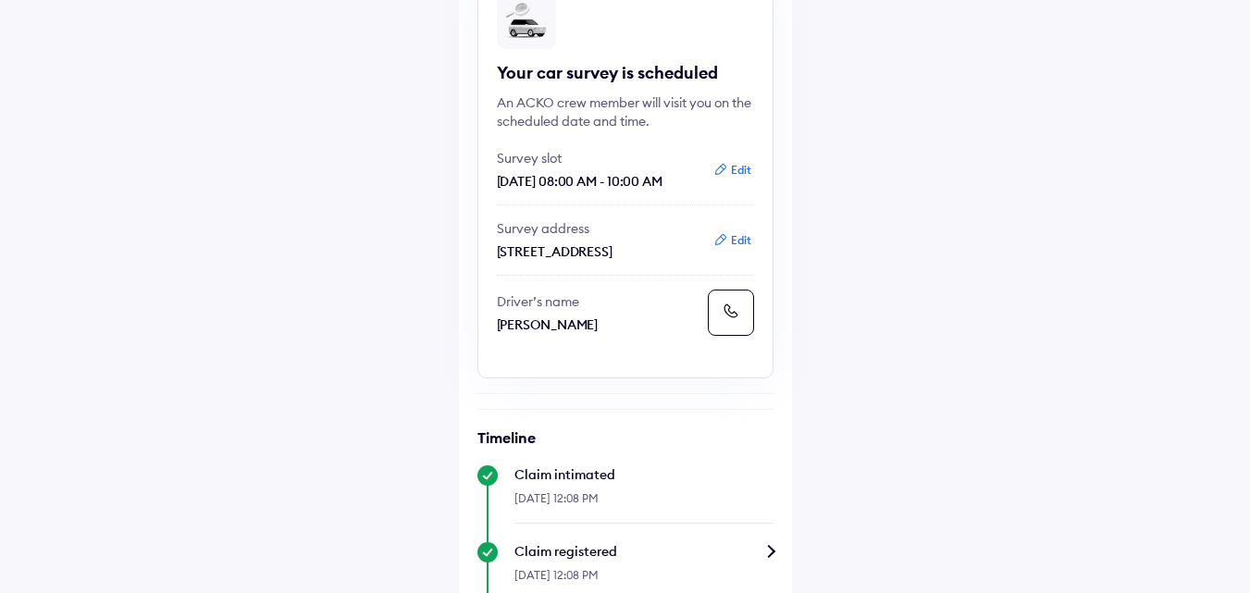
click at [736, 250] on button "Edit" at bounding box center [732, 240] width 49 height 19
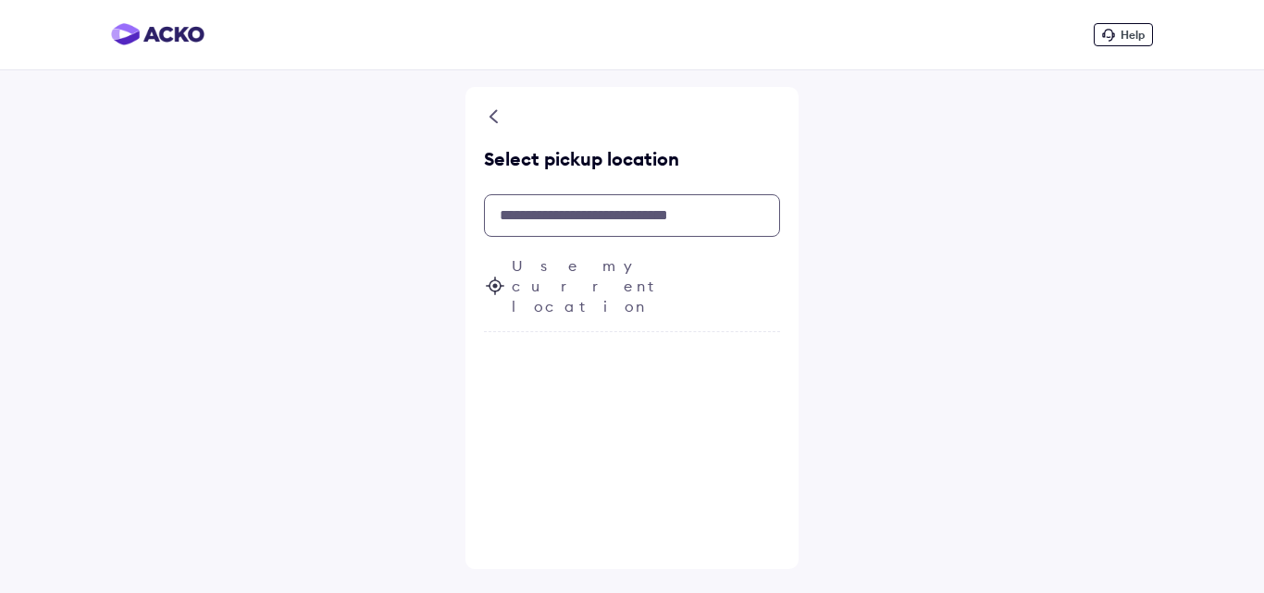
click at [589, 217] on input "text" at bounding box center [632, 215] width 296 height 43
paste input "**********"
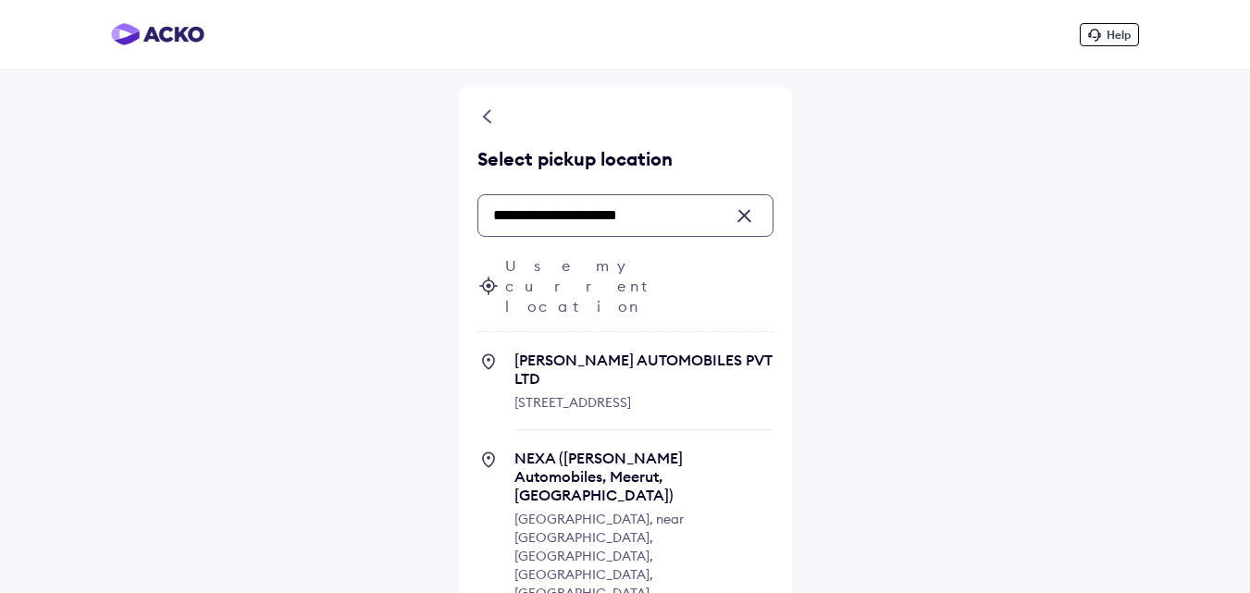
click at [499, 217] on input "**********" at bounding box center [625, 215] width 296 height 43
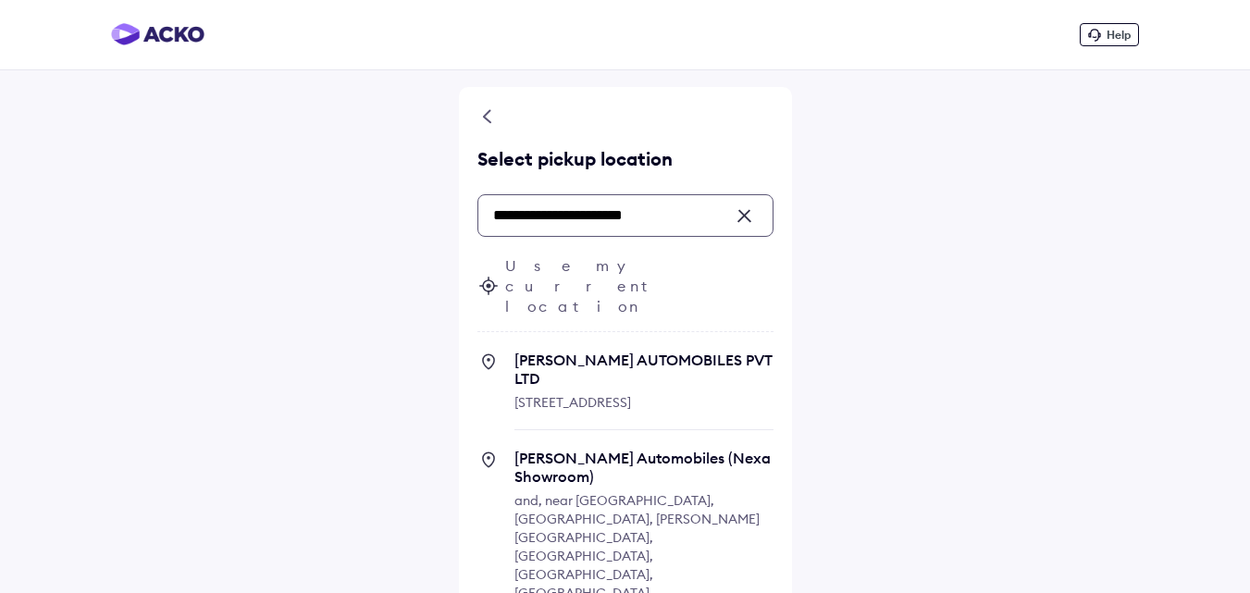
click at [512, 218] on input "**********" at bounding box center [625, 215] width 296 height 43
click at [583, 214] on input "**********" at bounding box center [625, 215] width 296 height 43
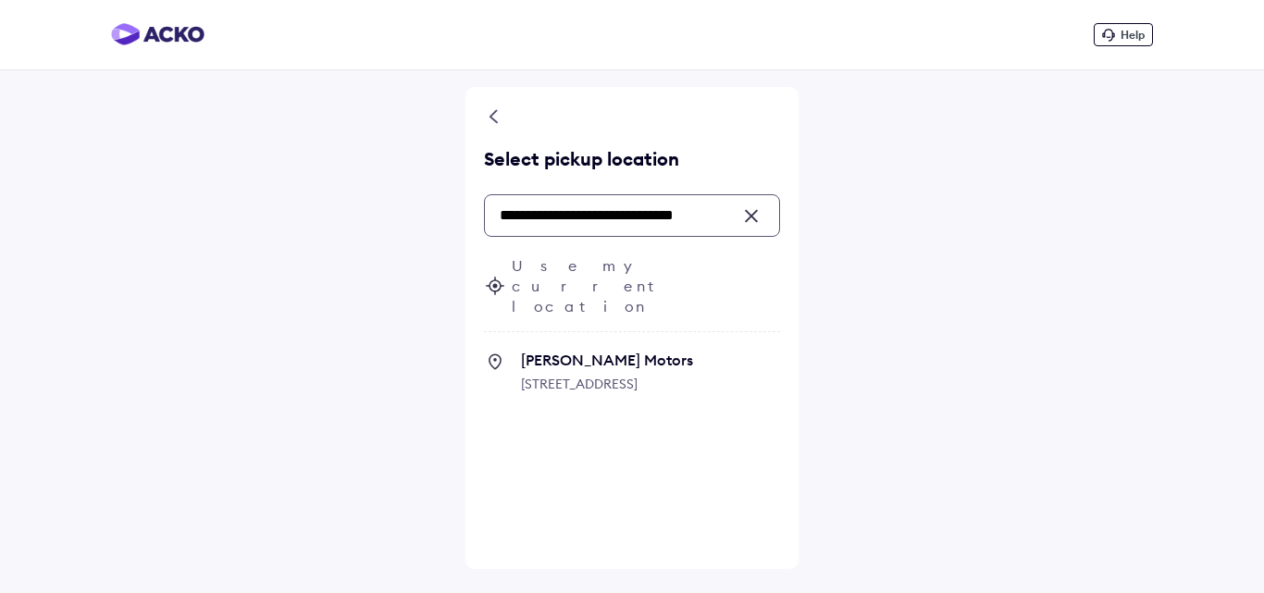
click at [724, 215] on input "**********" at bounding box center [632, 215] width 296 height 43
click at [638, 376] on span "[STREET_ADDRESS]" at bounding box center [579, 384] width 117 height 17
type input "**********"
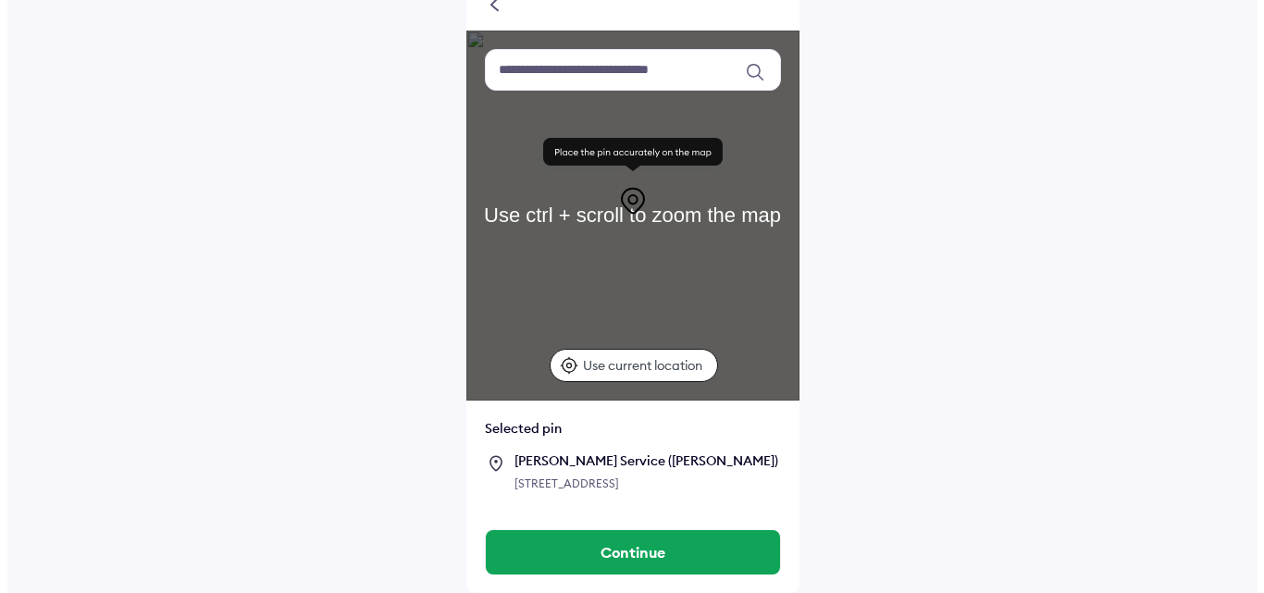
scroll to position [145, 0]
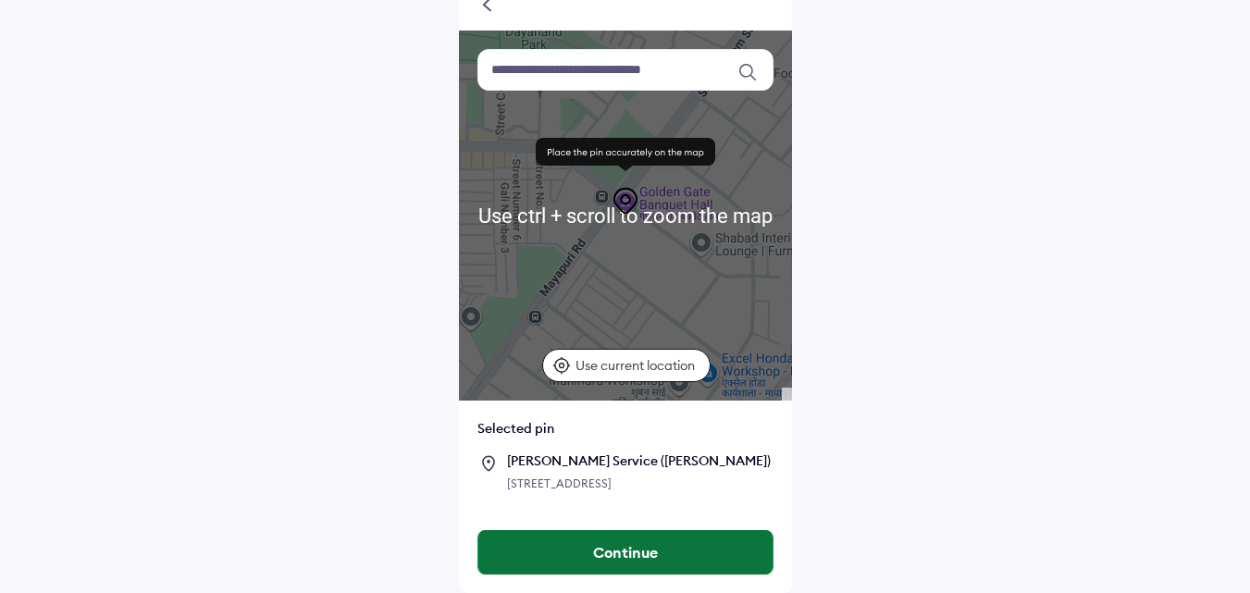
click at [592, 557] on button "Continue" at bounding box center [625, 552] width 294 height 44
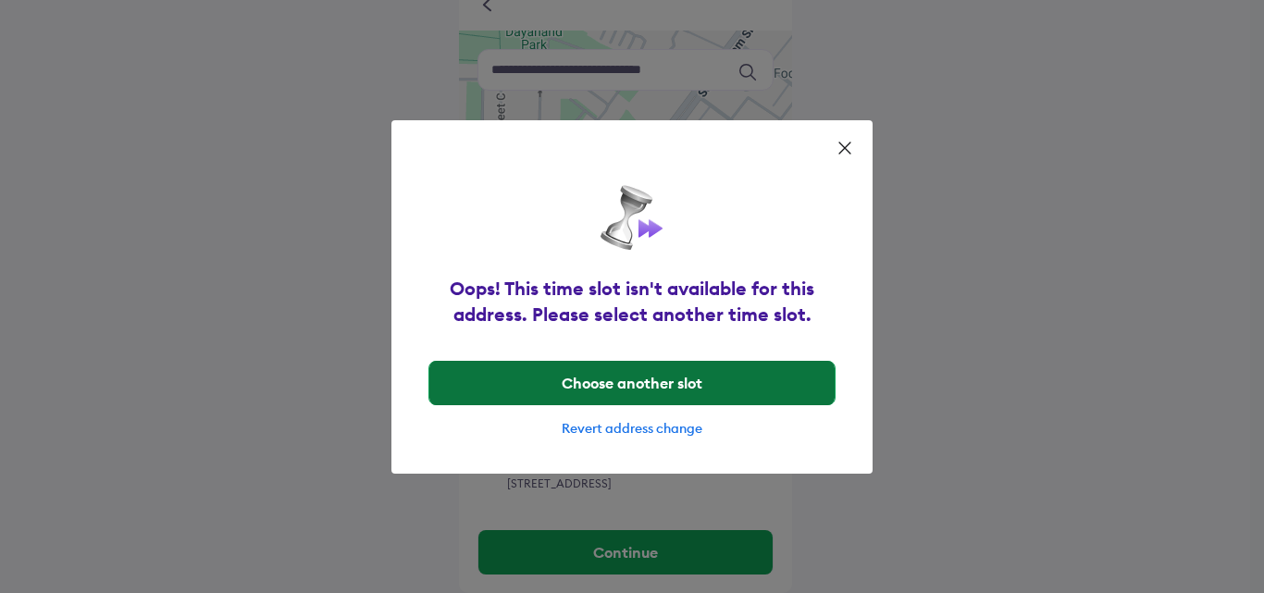
click at [628, 390] on button "Choose another slot" at bounding box center [631, 383] width 405 height 44
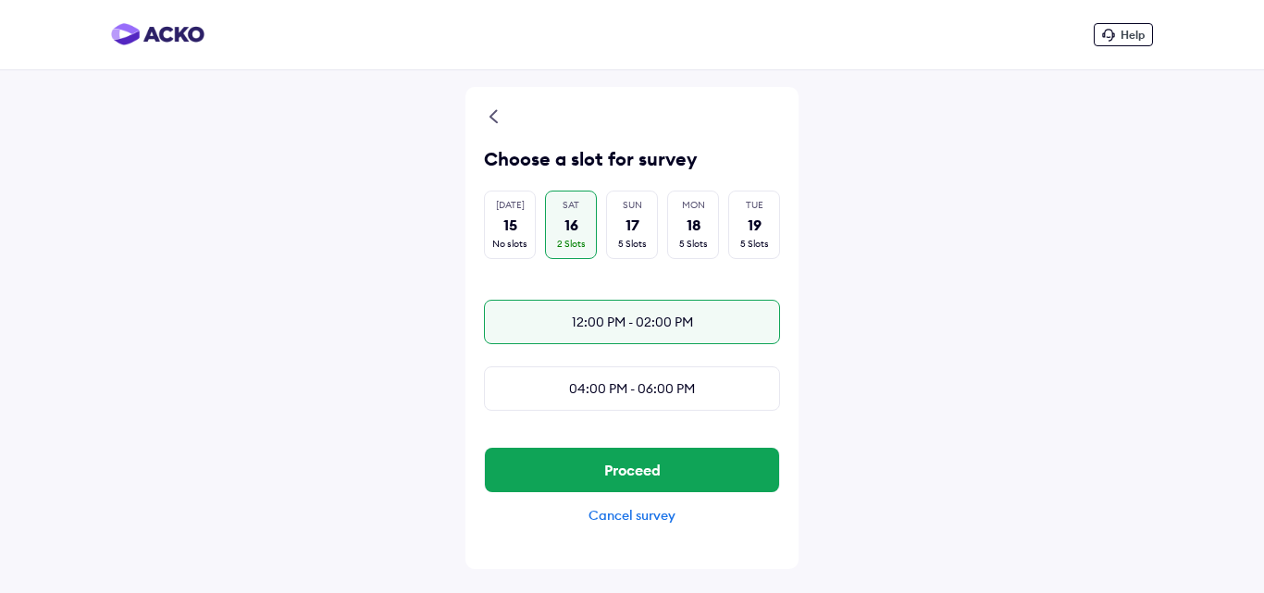
click at [626, 320] on div "12:00 PM - 02:00 PM" at bounding box center [632, 322] width 296 height 44
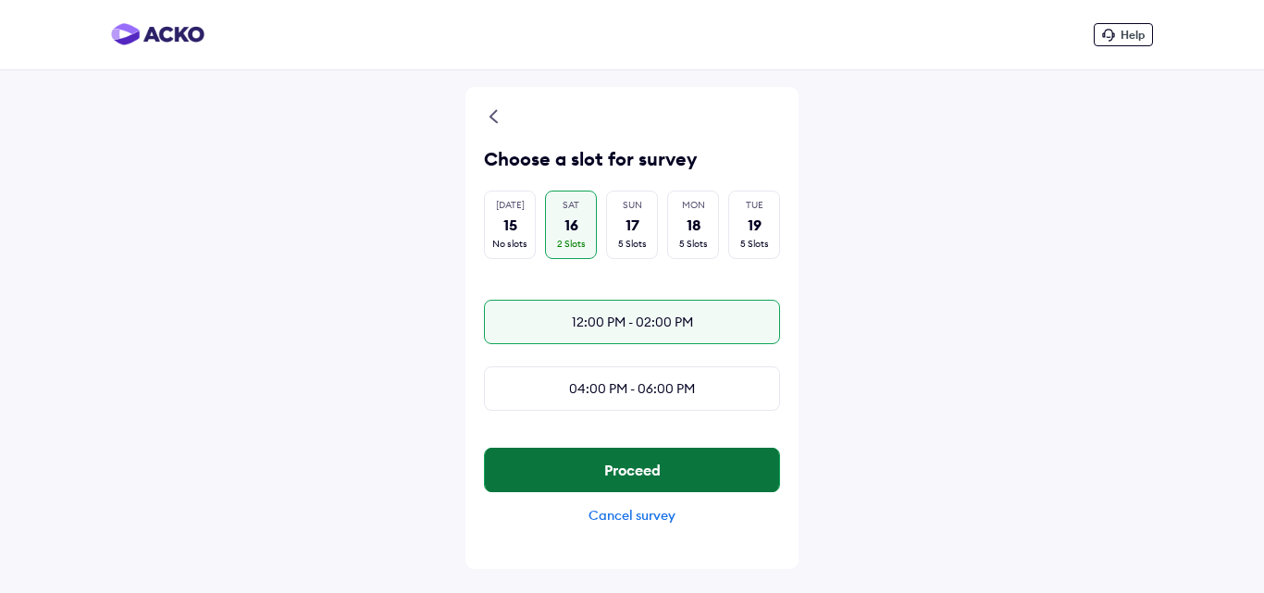
click at [639, 482] on button "Proceed" at bounding box center [632, 470] width 294 height 44
click at [631, 484] on button "Proceed" at bounding box center [632, 470] width 294 height 44
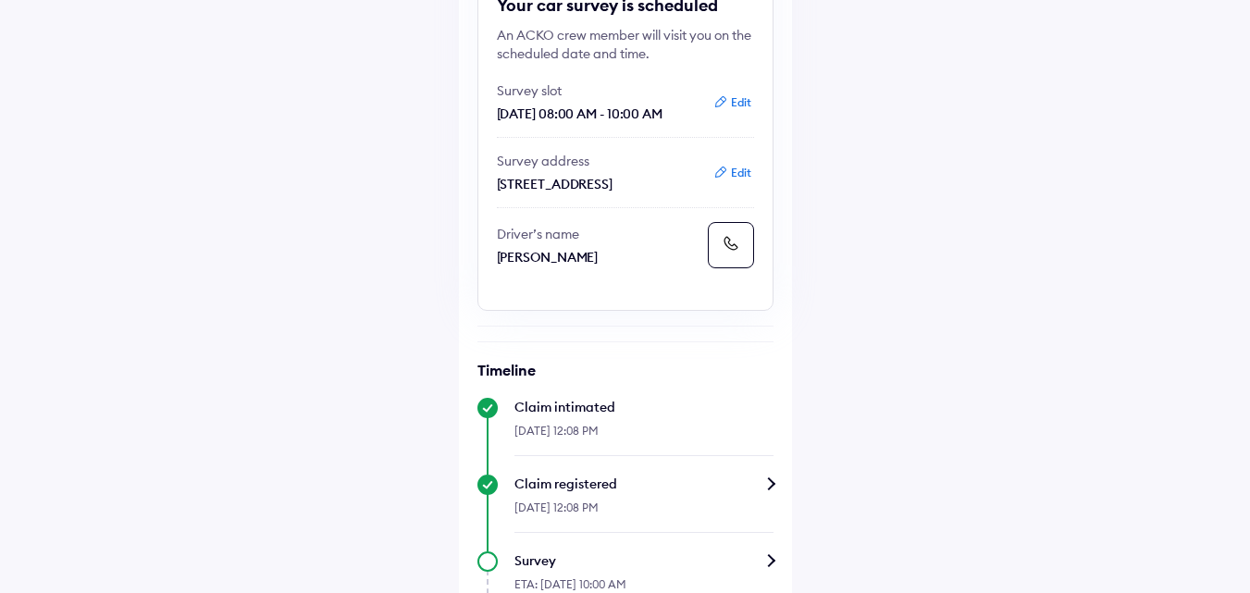
scroll to position [182, 0]
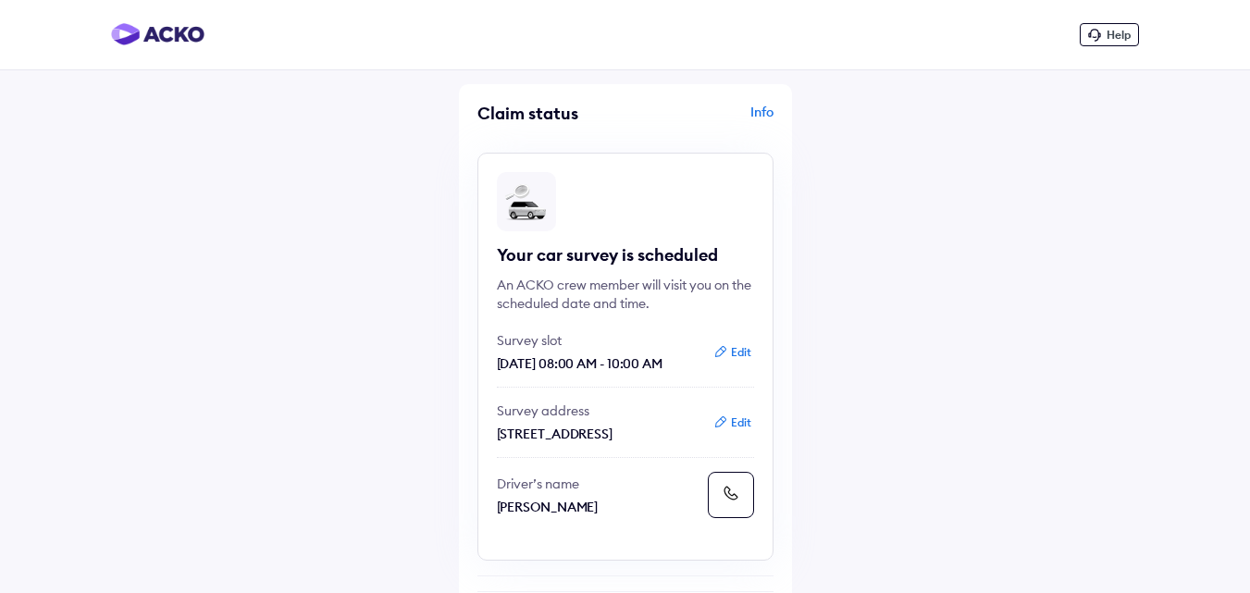
click at [752, 113] on div "Info" at bounding box center [701, 120] width 143 height 35
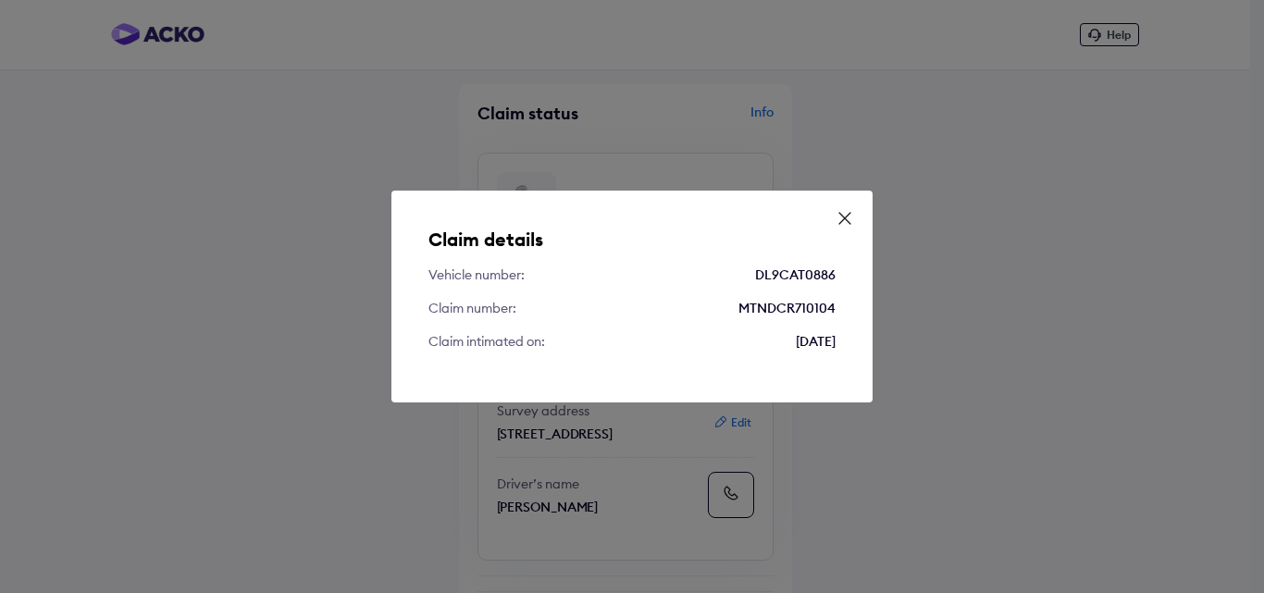
click at [843, 219] on icon at bounding box center [845, 218] width 19 height 19
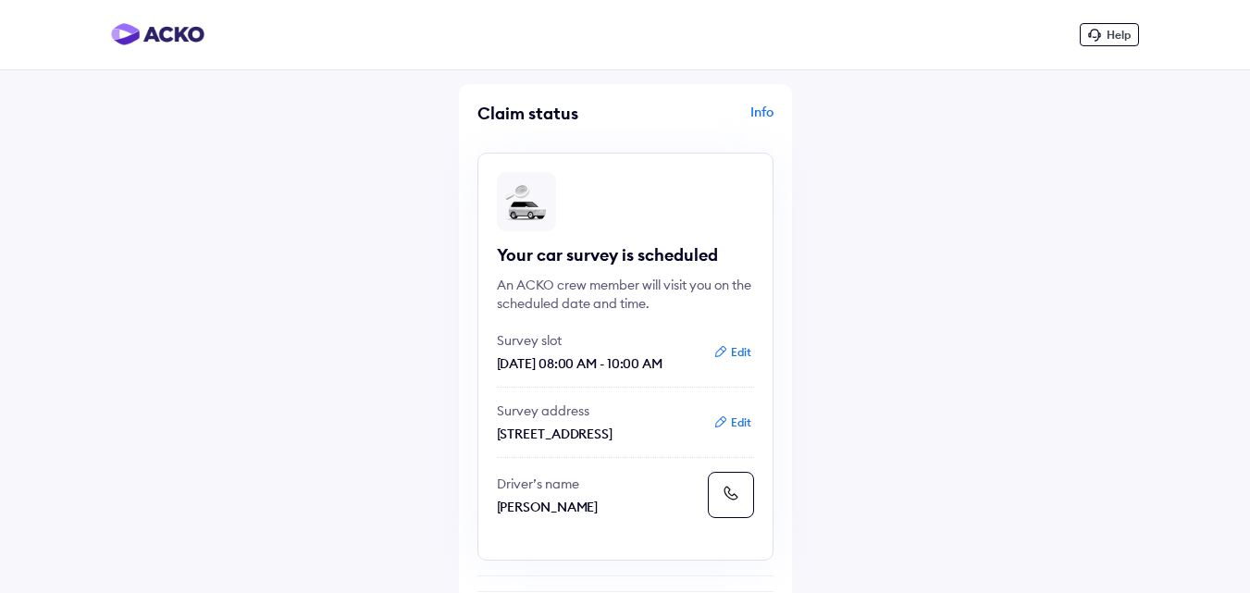
click at [743, 353] on button "Edit" at bounding box center [732, 352] width 49 height 19
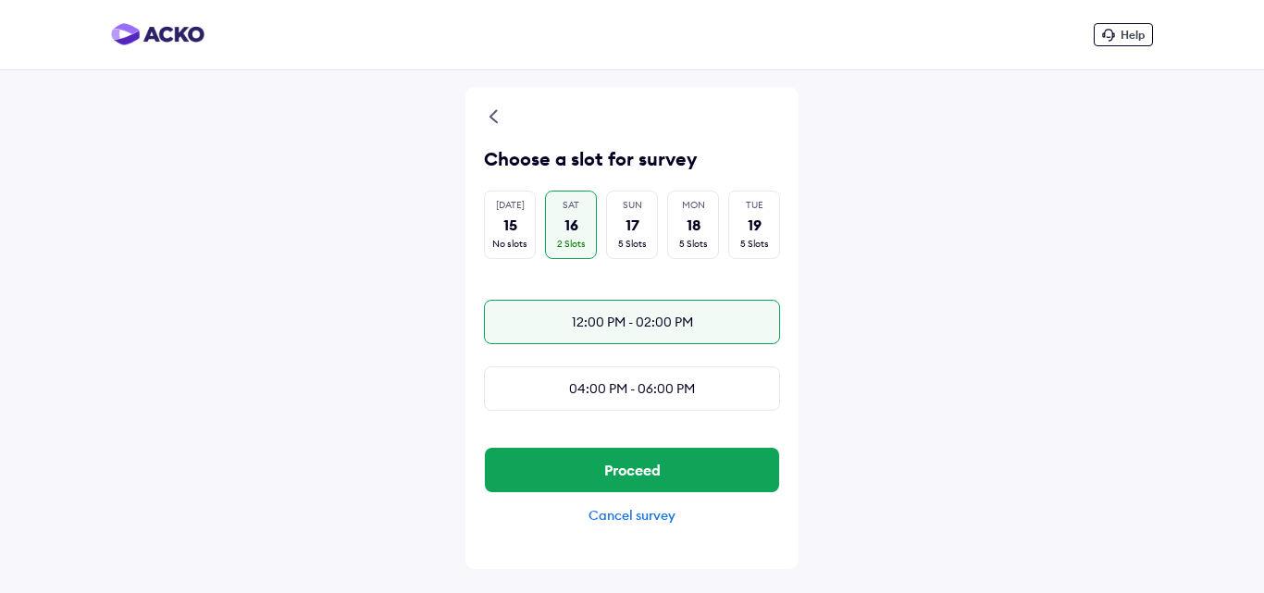
click at [638, 319] on div "12:00 PM - 02:00 PM" at bounding box center [632, 322] width 296 height 44
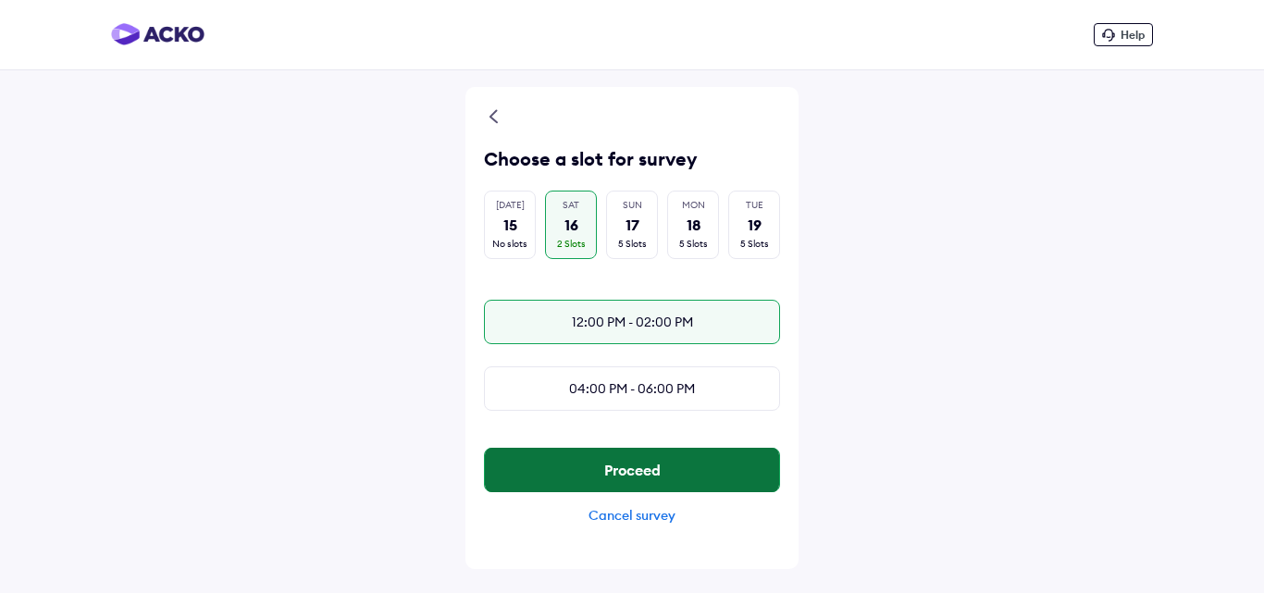
click at [626, 489] on button "Proceed" at bounding box center [632, 470] width 294 height 44
click at [636, 478] on button "Proceed" at bounding box center [632, 470] width 294 height 44
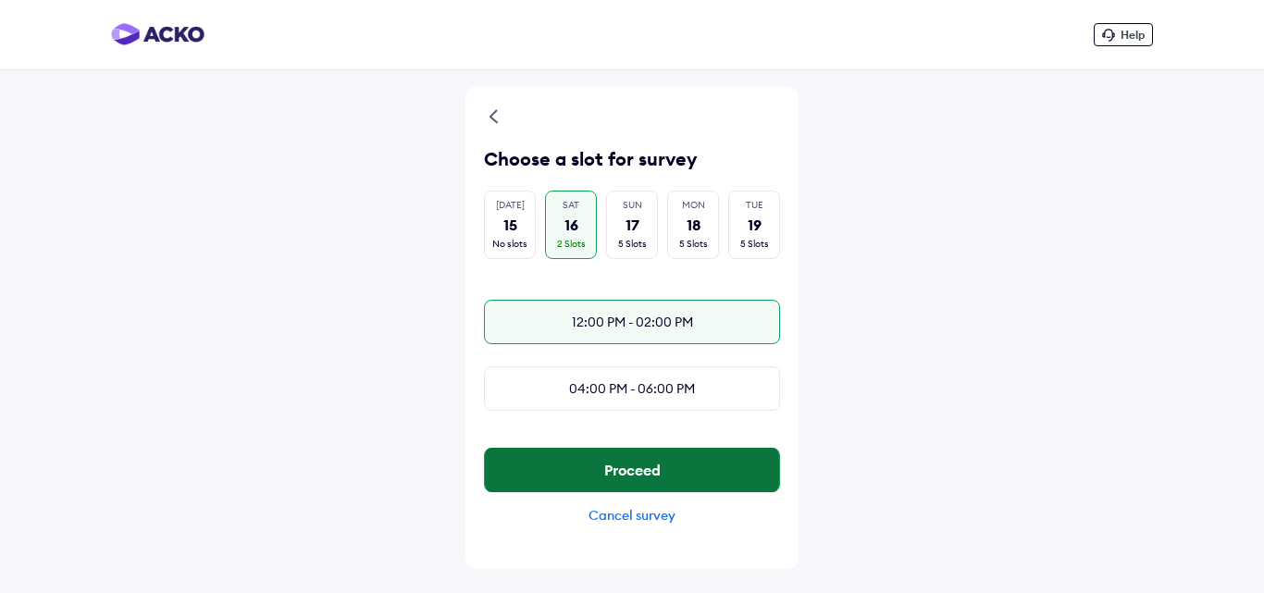
click at [636, 478] on button "Proceed" at bounding box center [632, 470] width 294 height 44
click at [610, 482] on button "Proceed" at bounding box center [632, 470] width 294 height 44
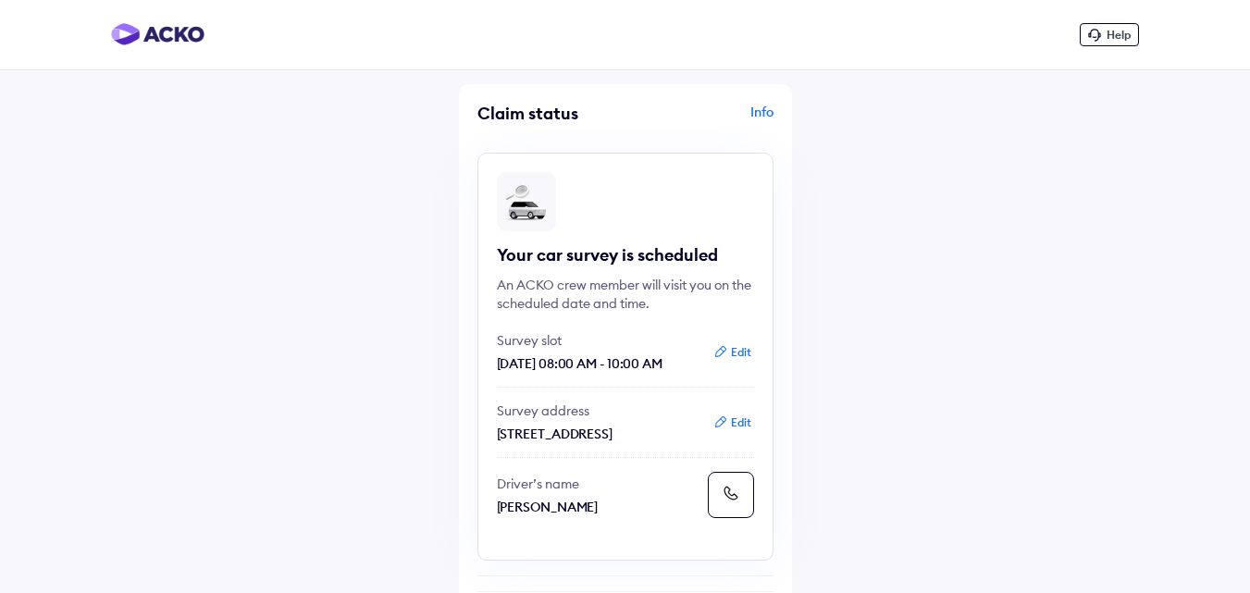
click at [734, 432] on button "Edit" at bounding box center [732, 423] width 49 height 19
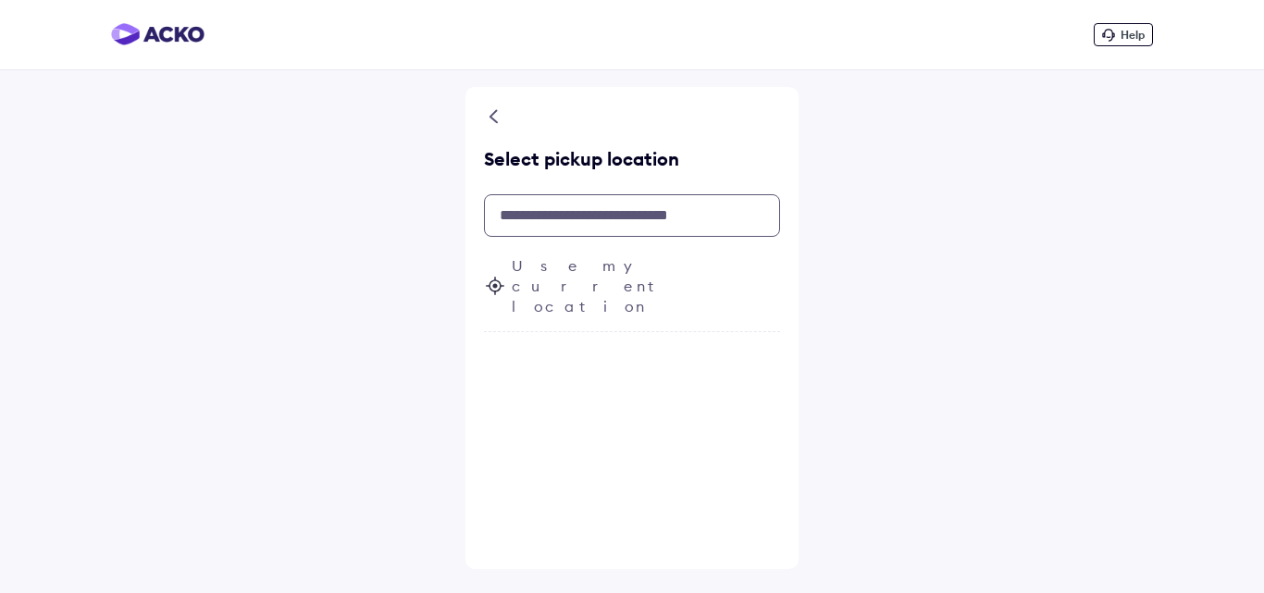
click at [605, 209] on input "text" at bounding box center [632, 215] width 296 height 43
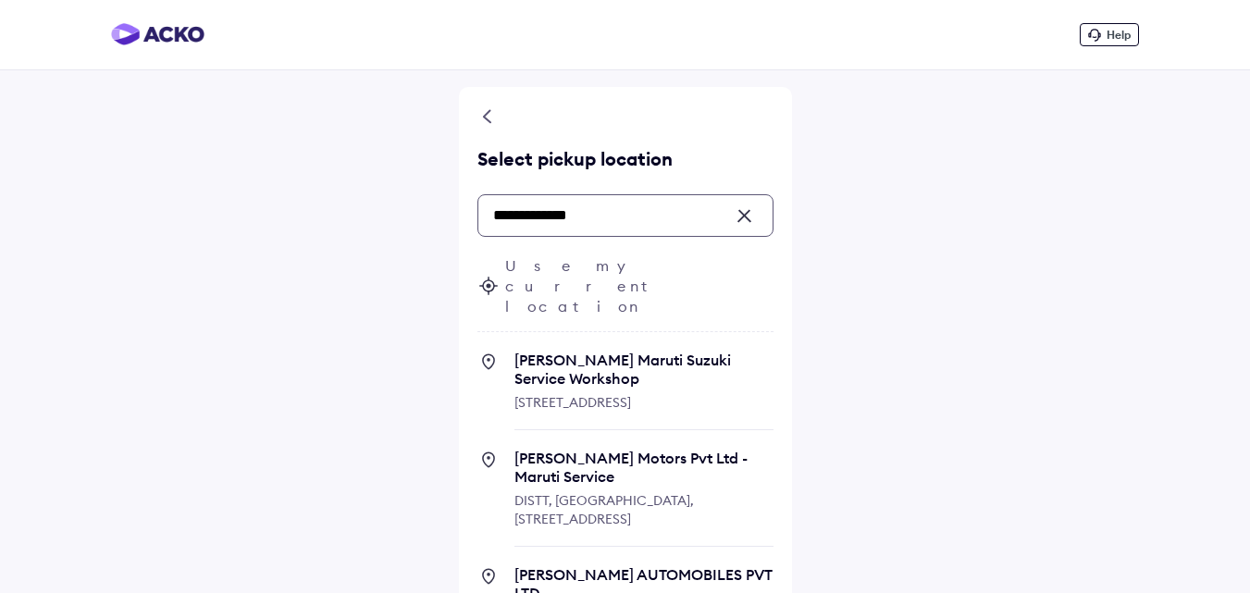
click at [643, 225] on input "**********" at bounding box center [625, 215] width 296 height 43
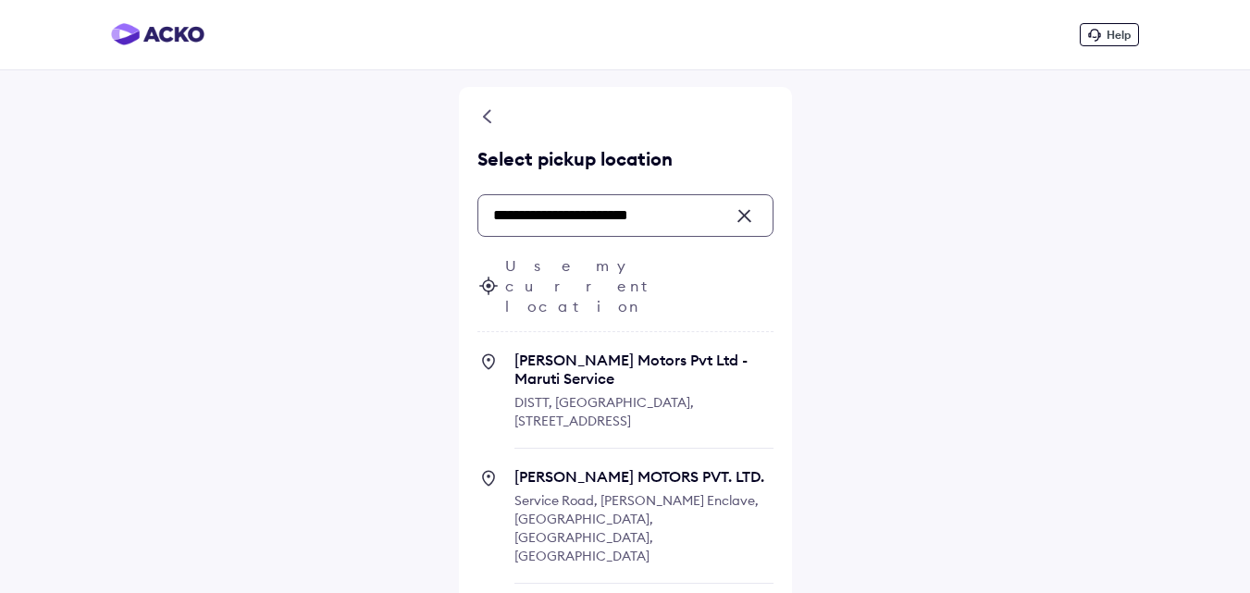
click at [567, 223] on input "**********" at bounding box center [625, 215] width 296 height 43
click at [677, 216] on input "**********" at bounding box center [625, 215] width 296 height 43
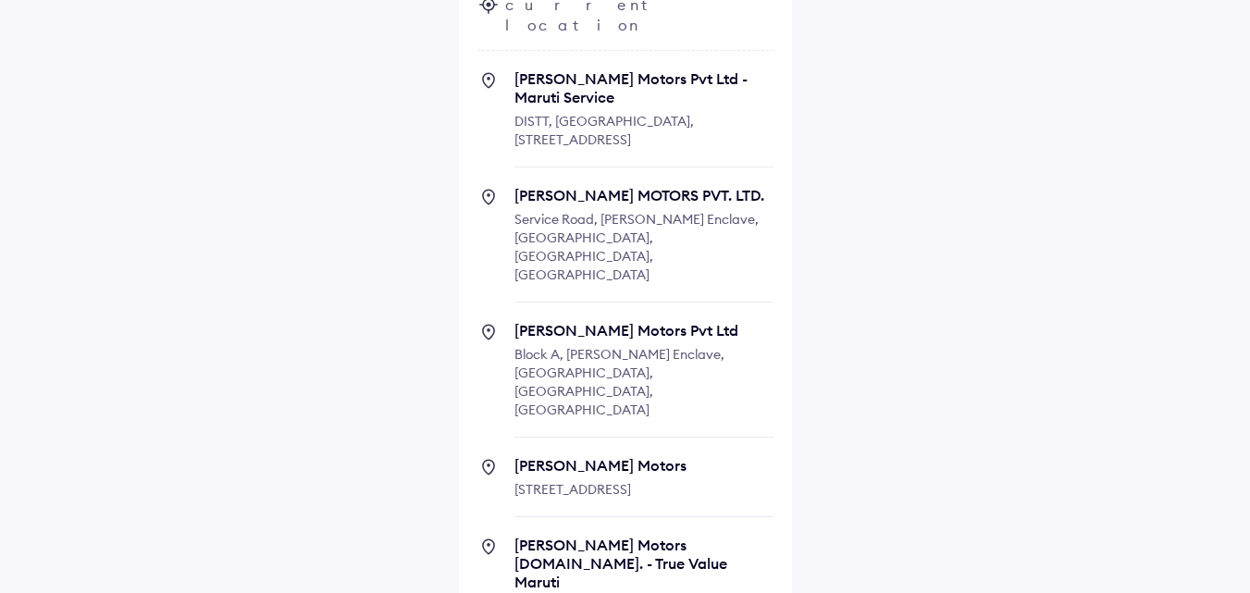
scroll to position [282, 0]
click at [599, 455] on span "T R Sawhney Motors Mayapuri Road, near golden gate banquet, Block B, Phase 1, M…" at bounding box center [643, 485] width 259 height 61
type input "**********"
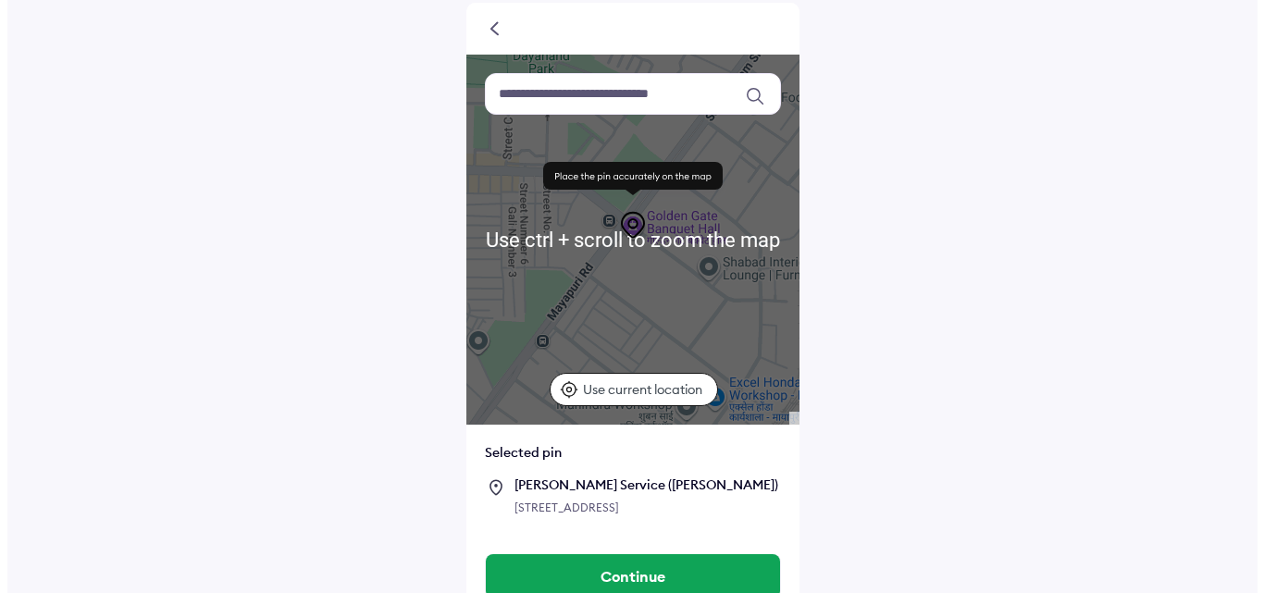
scroll to position [145, 0]
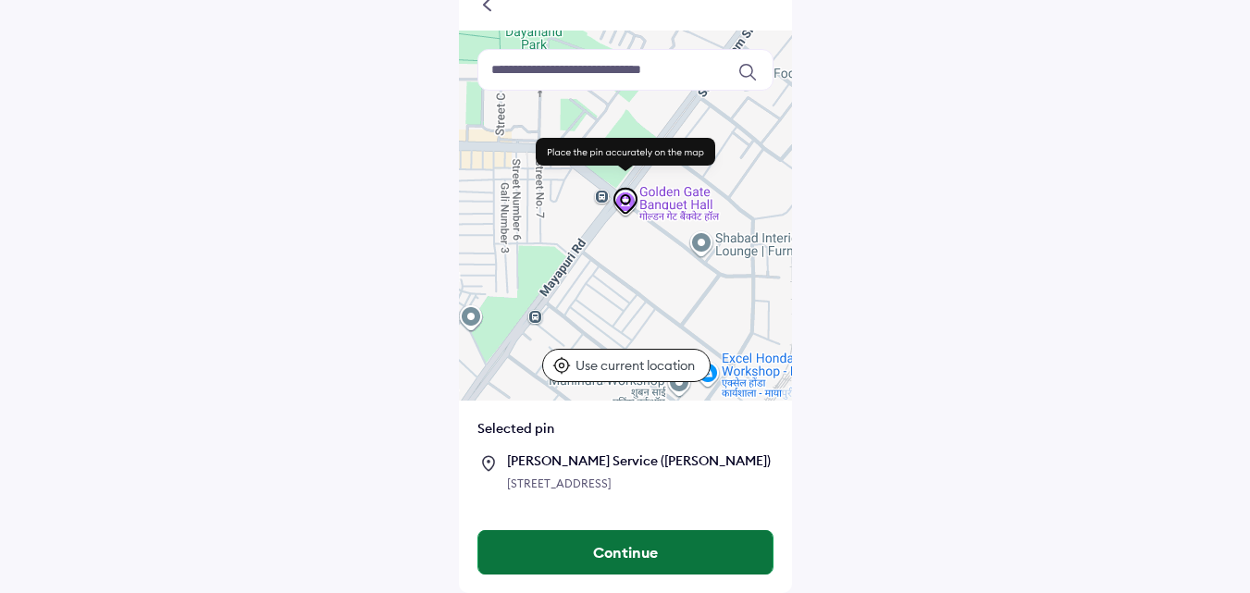
click at [630, 555] on button "Continue" at bounding box center [625, 552] width 294 height 44
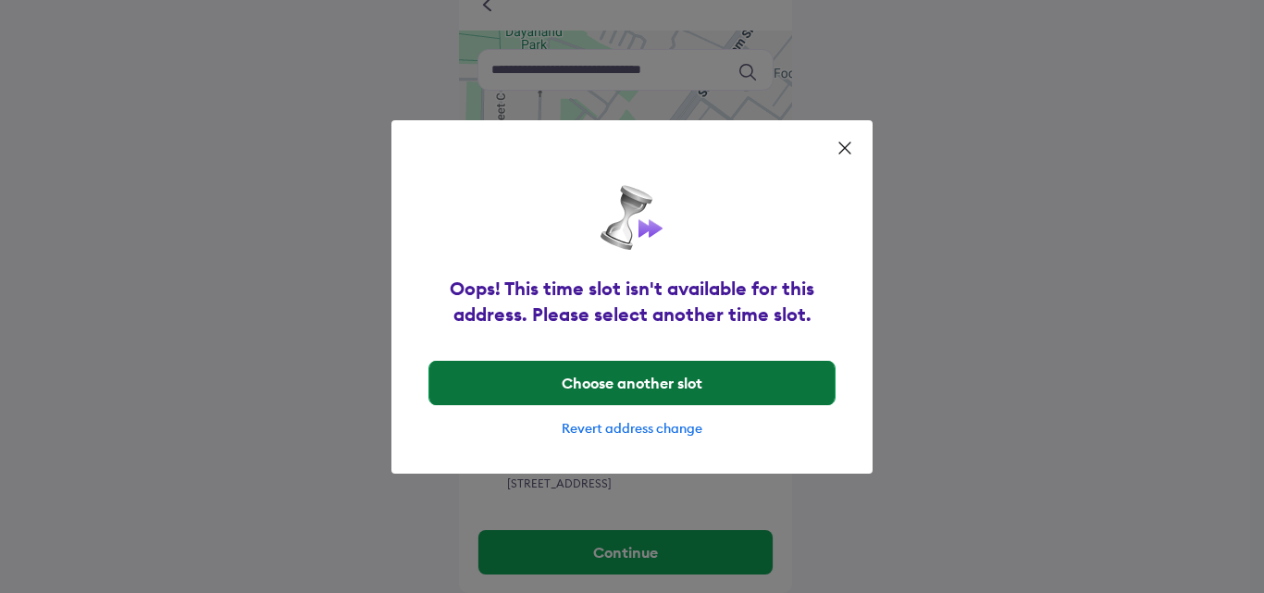
click at [615, 390] on button "Choose another slot" at bounding box center [631, 383] width 405 height 44
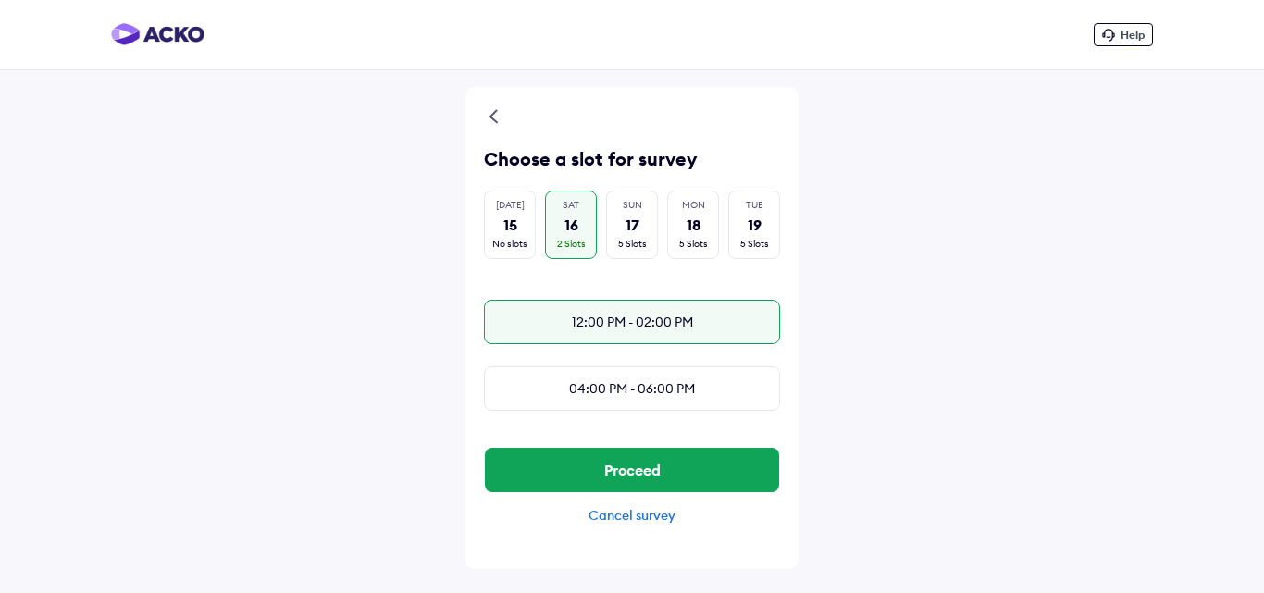
click at [641, 325] on div "12:00 PM - 02:00 PM" at bounding box center [632, 322] width 296 height 44
click at [645, 329] on div "12:00 PM - 02:00 PM" at bounding box center [632, 322] width 296 height 44
click at [646, 330] on div "12:00 PM - 02:00 PM" at bounding box center [632, 322] width 296 height 44
click at [704, 335] on div "12:00 PM - 02:00 PM" at bounding box center [632, 322] width 296 height 44
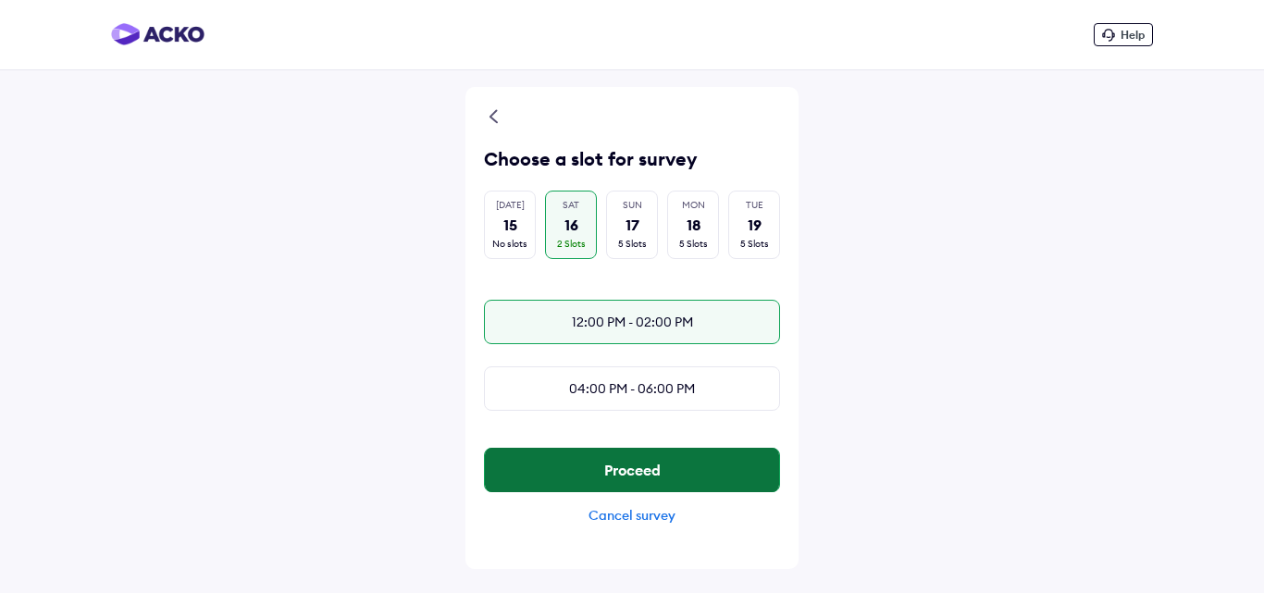
click at [607, 483] on button "Proceed" at bounding box center [632, 470] width 294 height 44
